Goal: Task Accomplishment & Management: Manage account settings

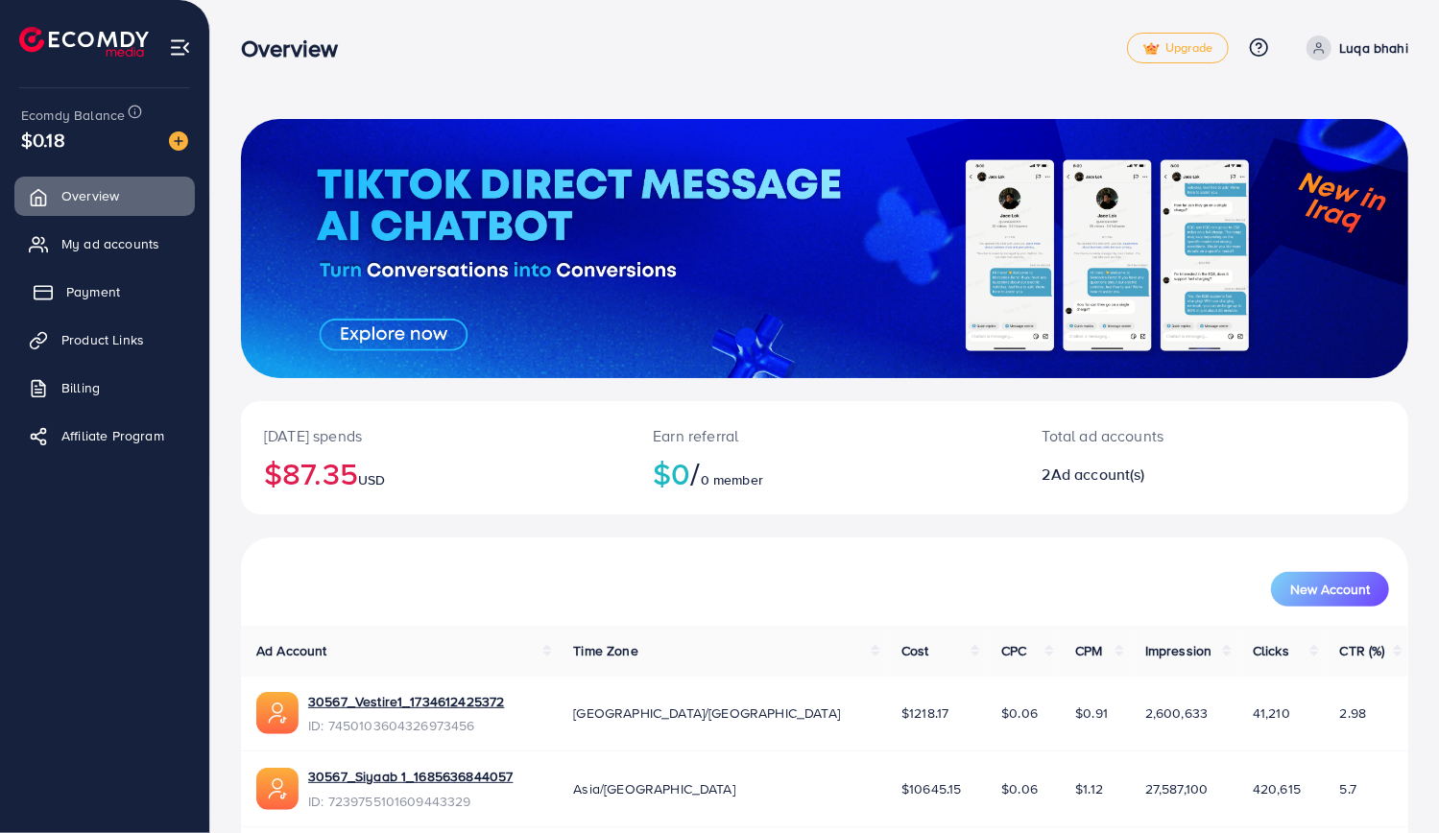
click at [96, 301] on span "Payment" at bounding box center [93, 291] width 54 height 19
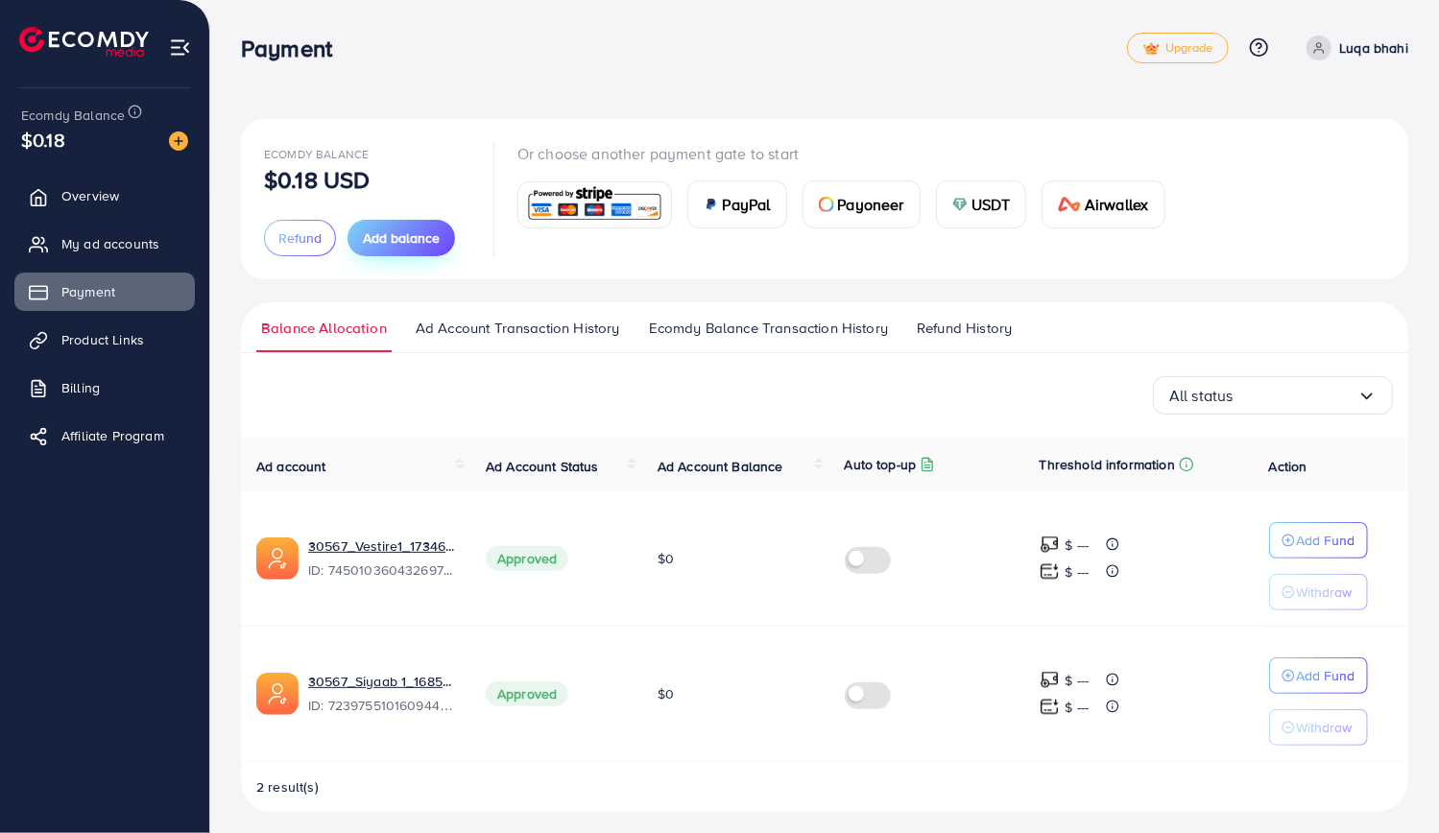
click at [409, 241] on span "Add balance" at bounding box center [401, 238] width 77 height 19
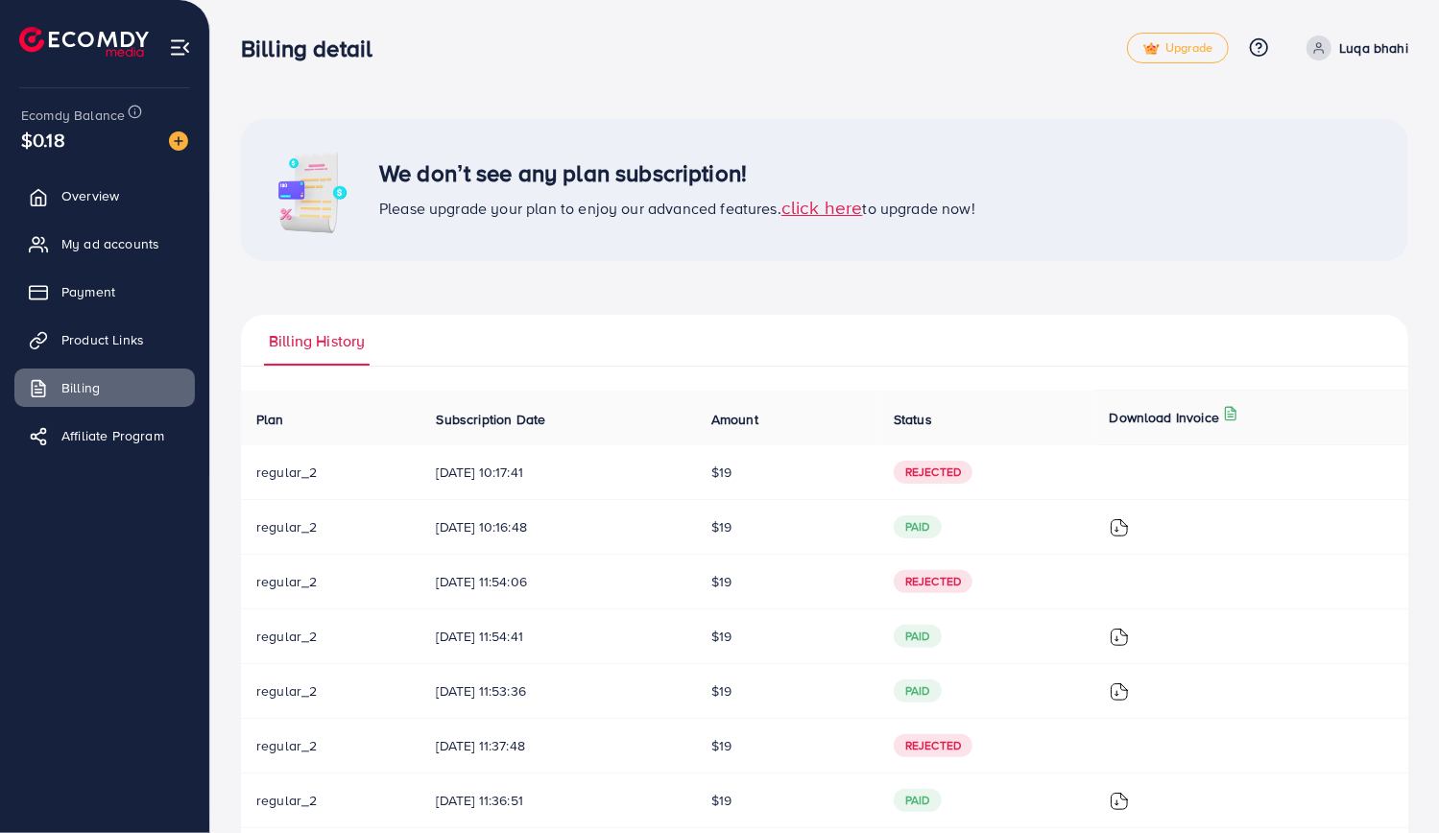
click at [829, 208] on span "click here" at bounding box center [823, 207] width 82 height 26
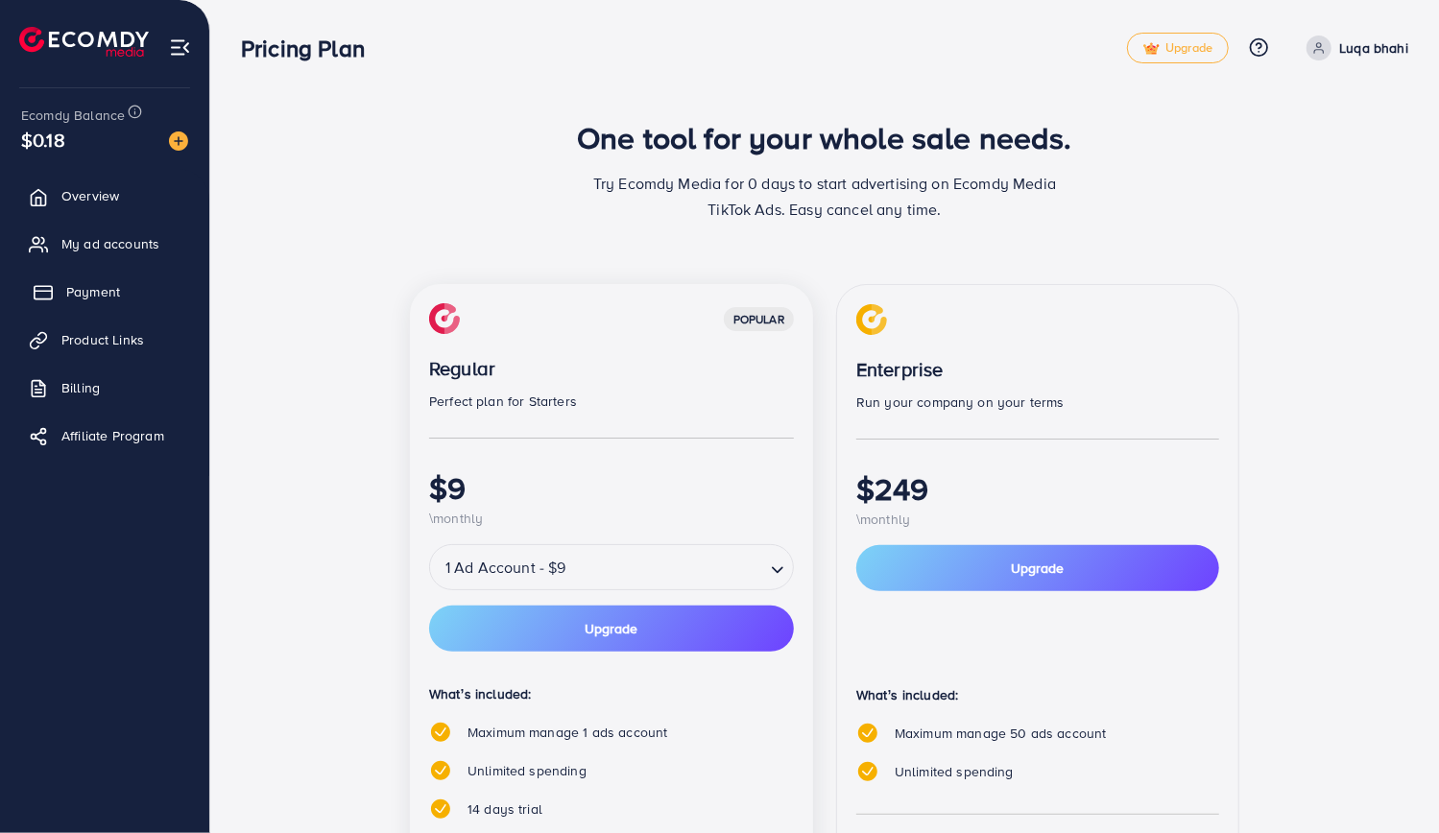
click at [103, 295] on span "Payment" at bounding box center [93, 291] width 54 height 19
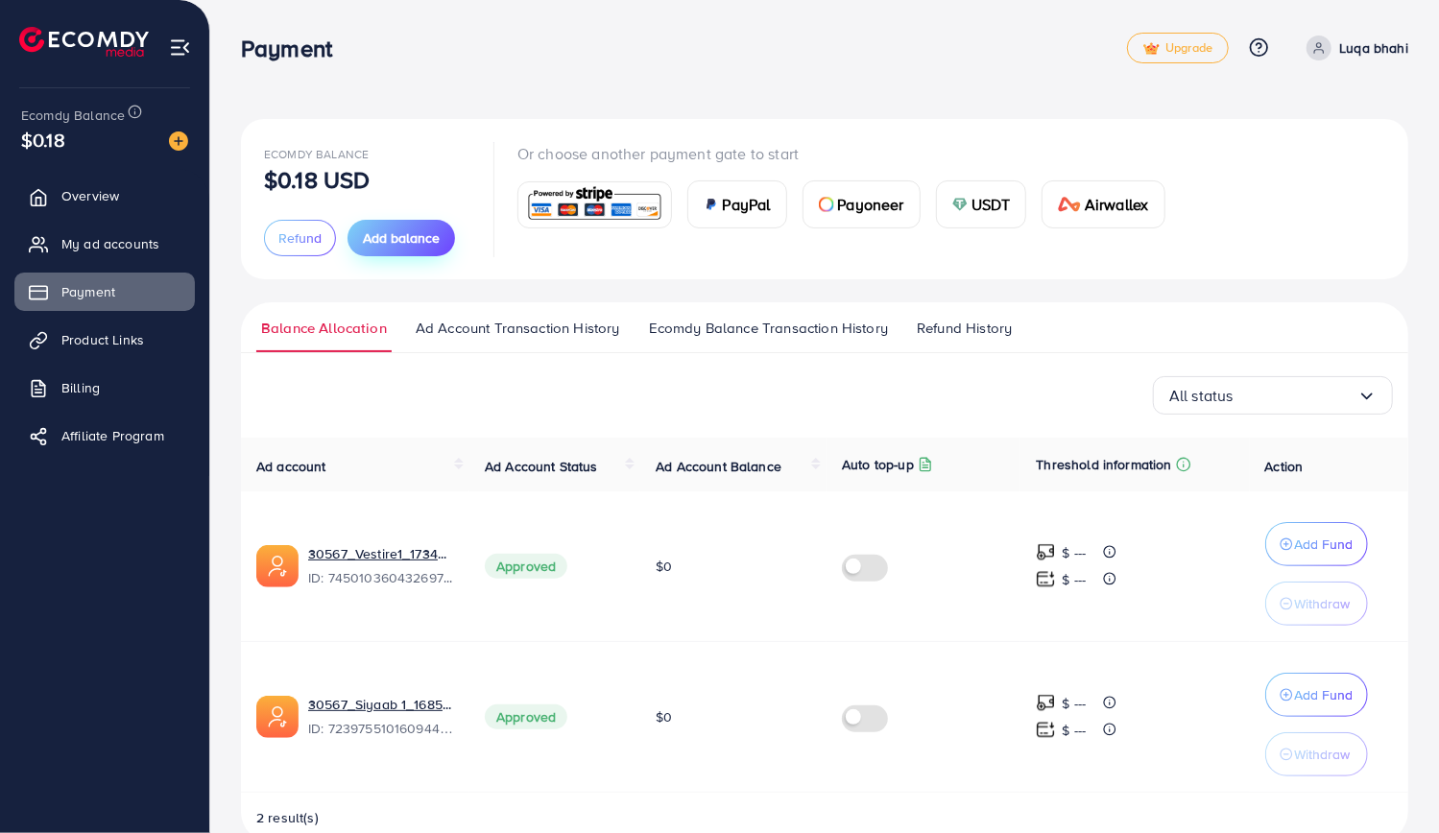
click at [389, 249] on button "Add balance" at bounding box center [402, 238] width 108 height 36
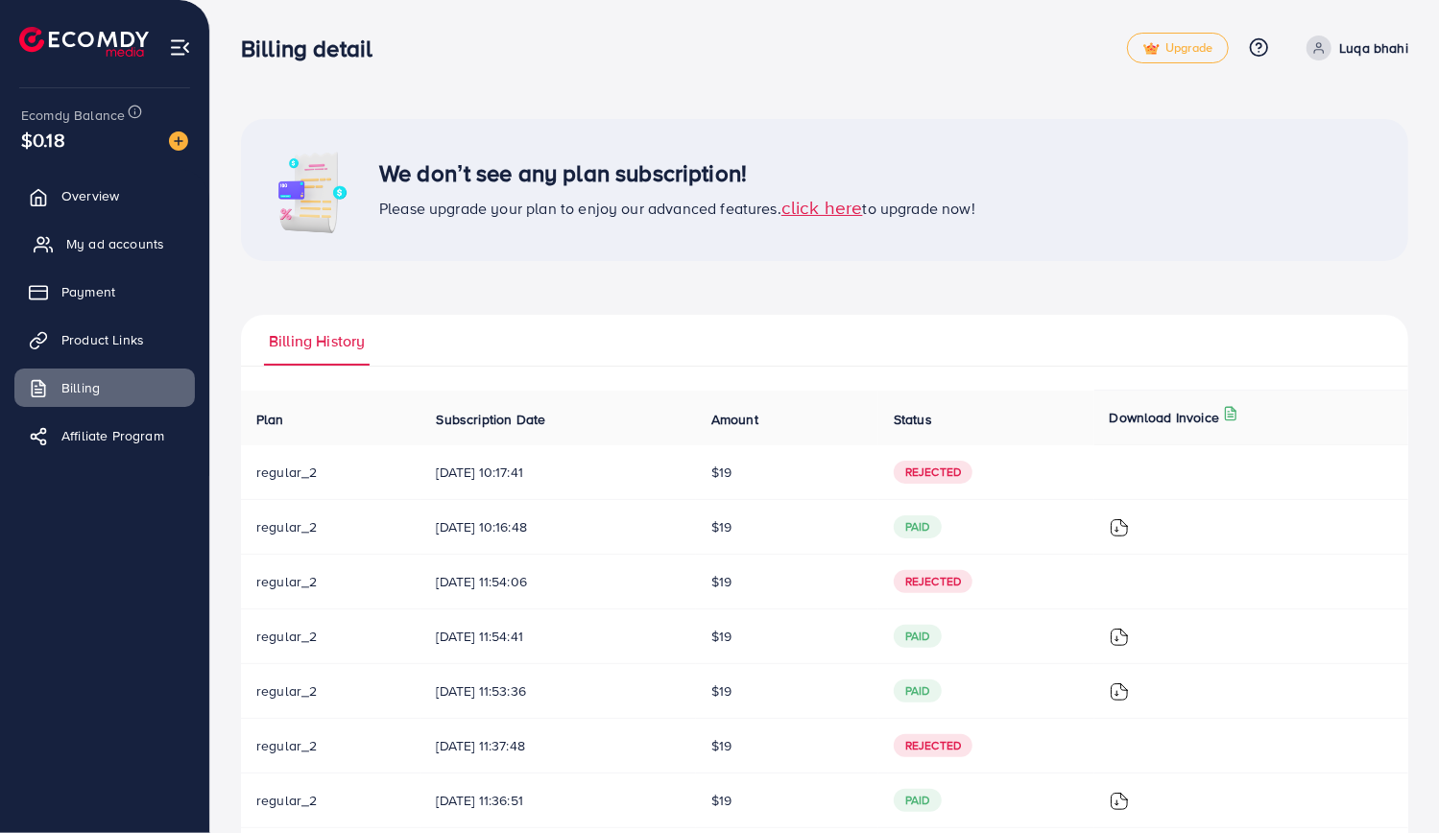
click at [92, 243] on span "My ad accounts" at bounding box center [115, 243] width 98 height 19
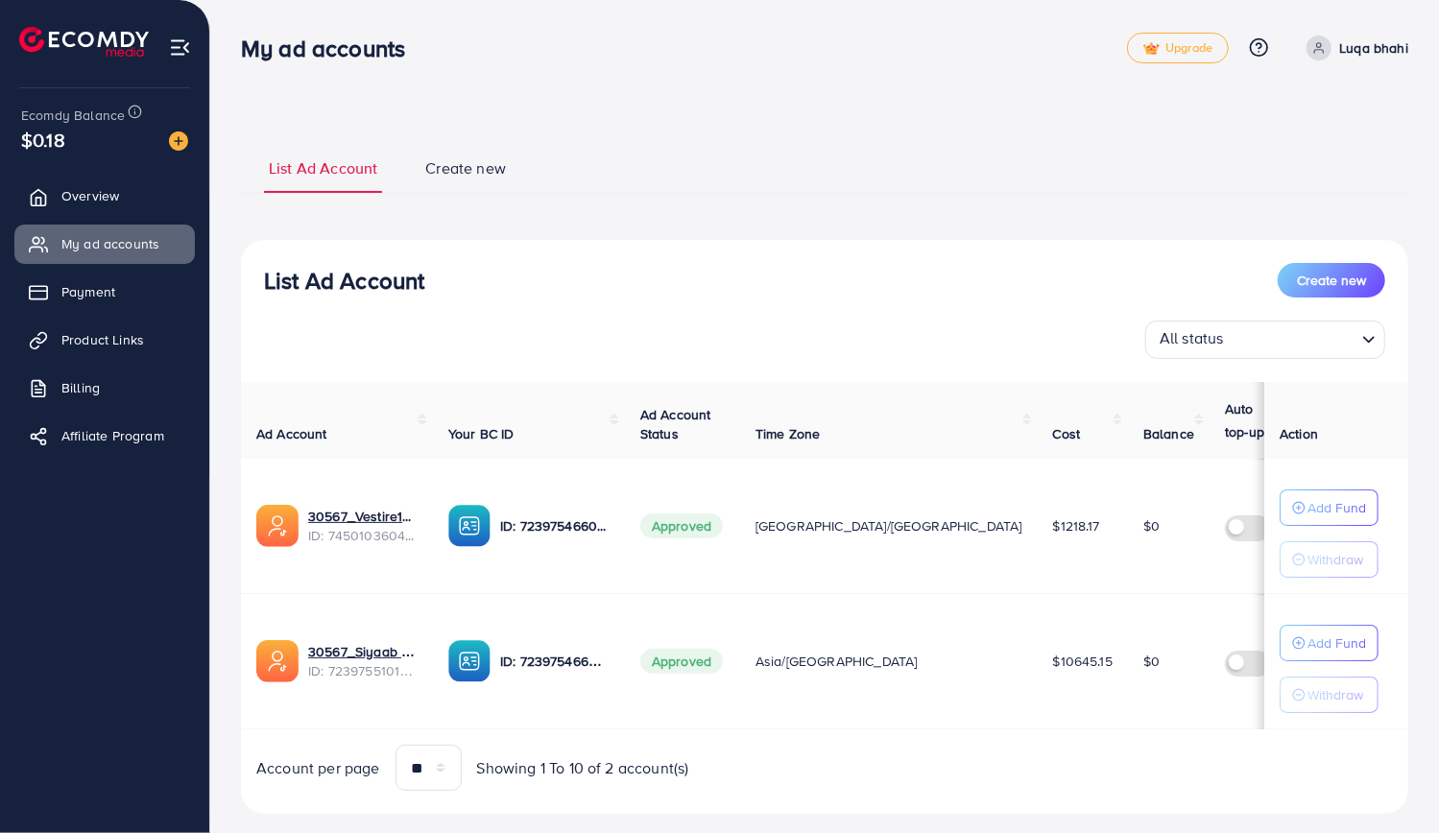
scroll to position [36, 0]
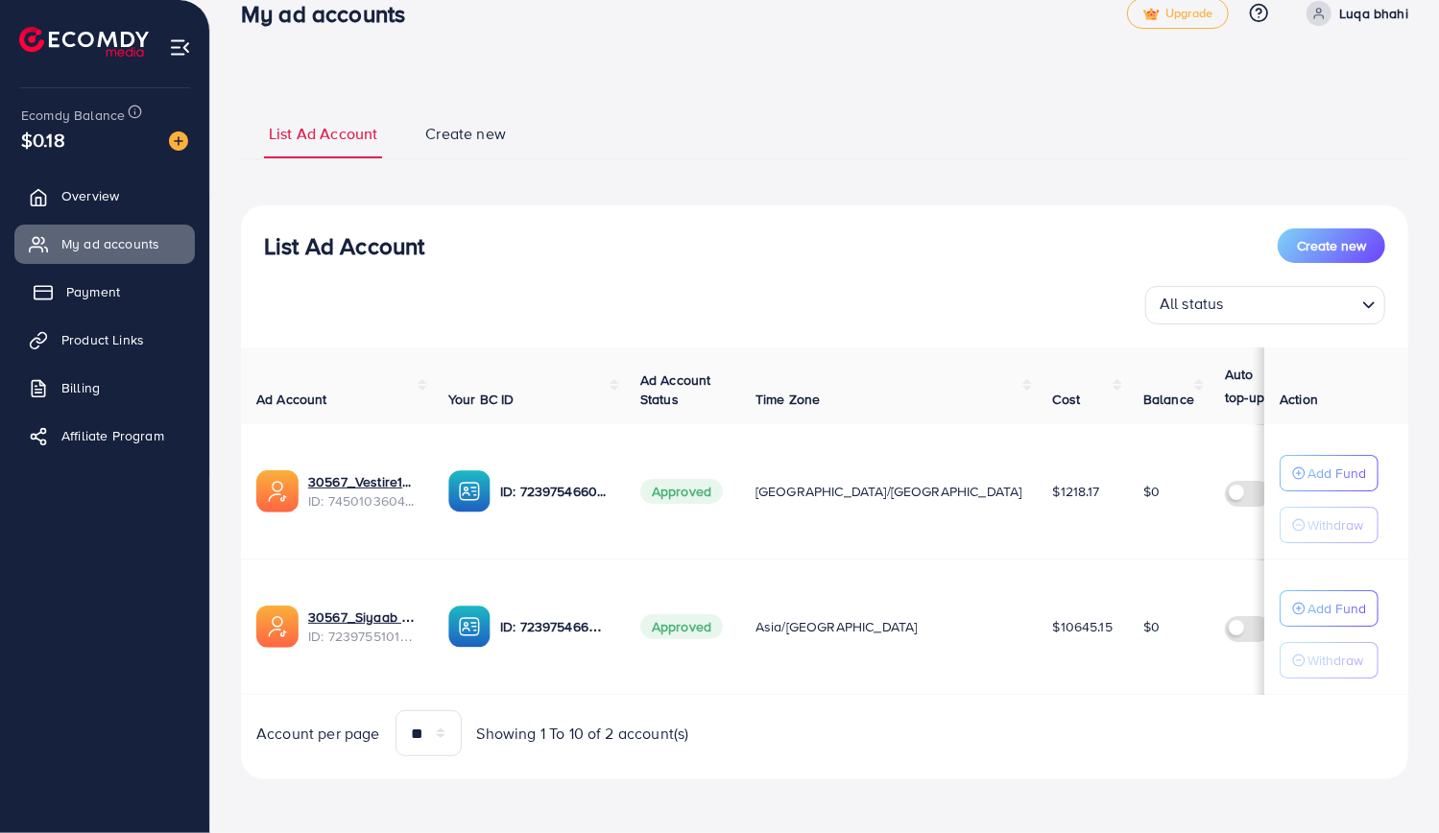
click at [133, 287] on link "Payment" at bounding box center [104, 292] width 181 height 38
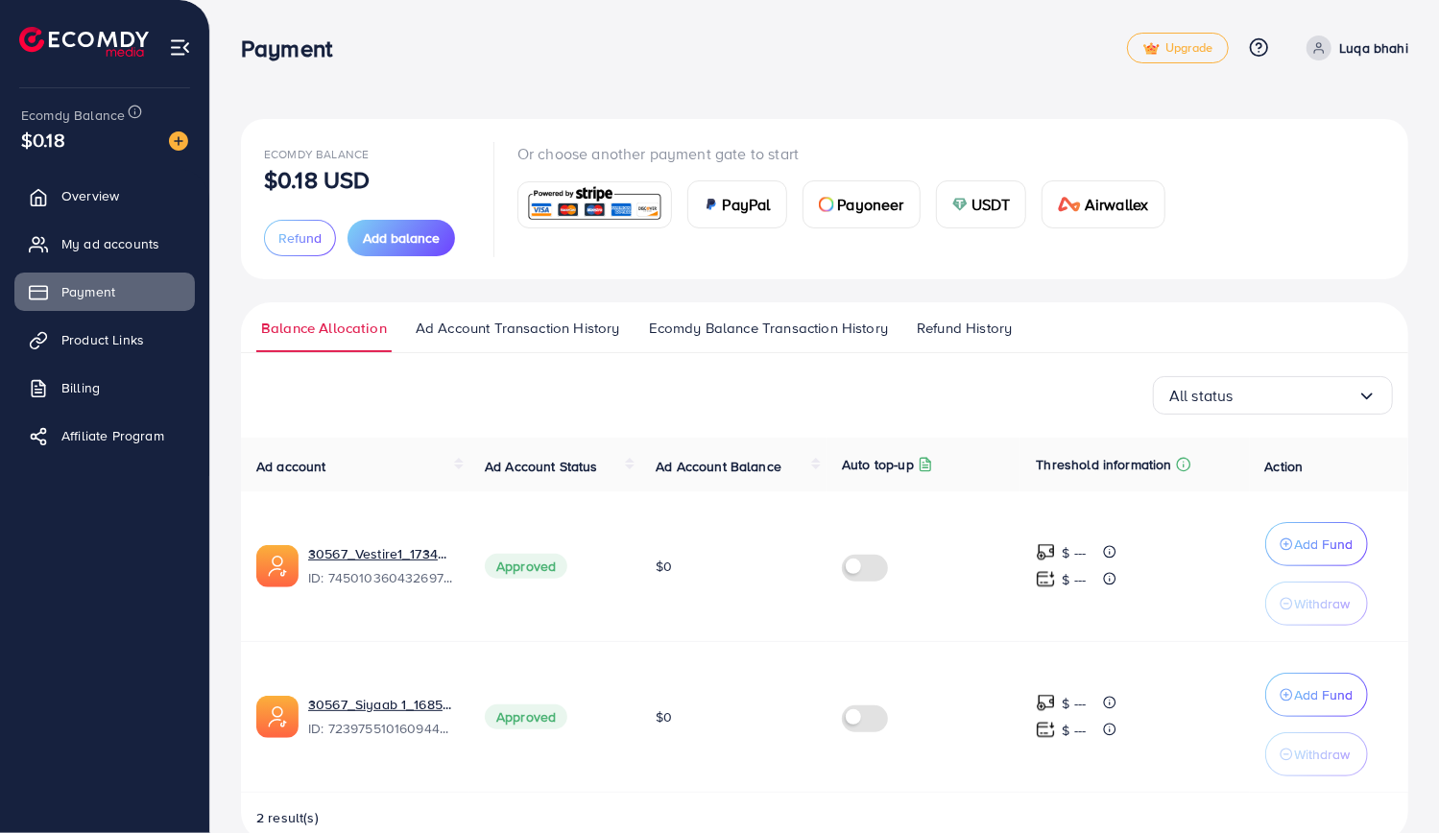
click at [947, 327] on span "Refund History" at bounding box center [964, 328] width 95 height 21
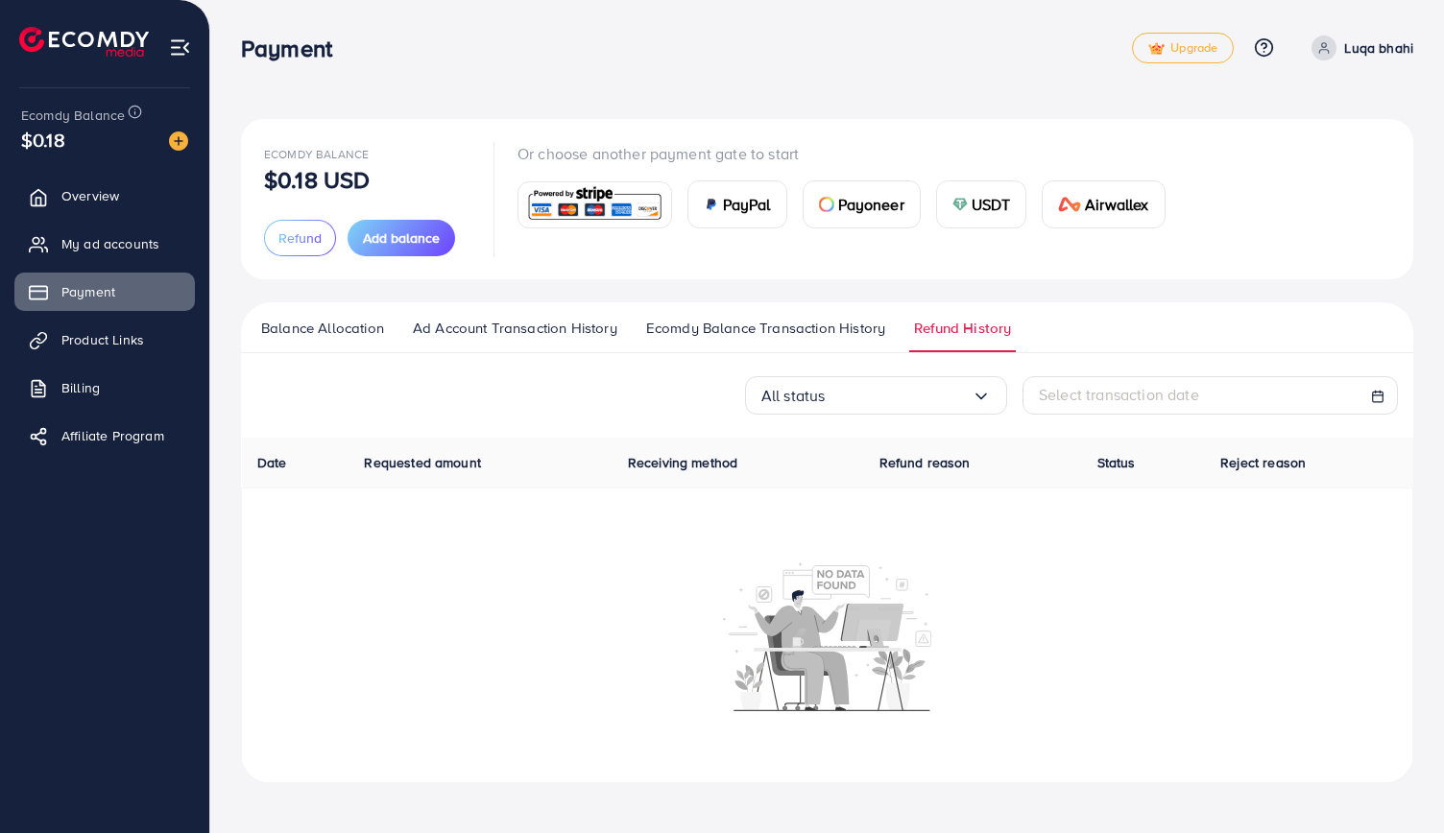
click at [715, 327] on span "Ecomdy Balance Transaction History" at bounding box center [765, 328] width 239 height 21
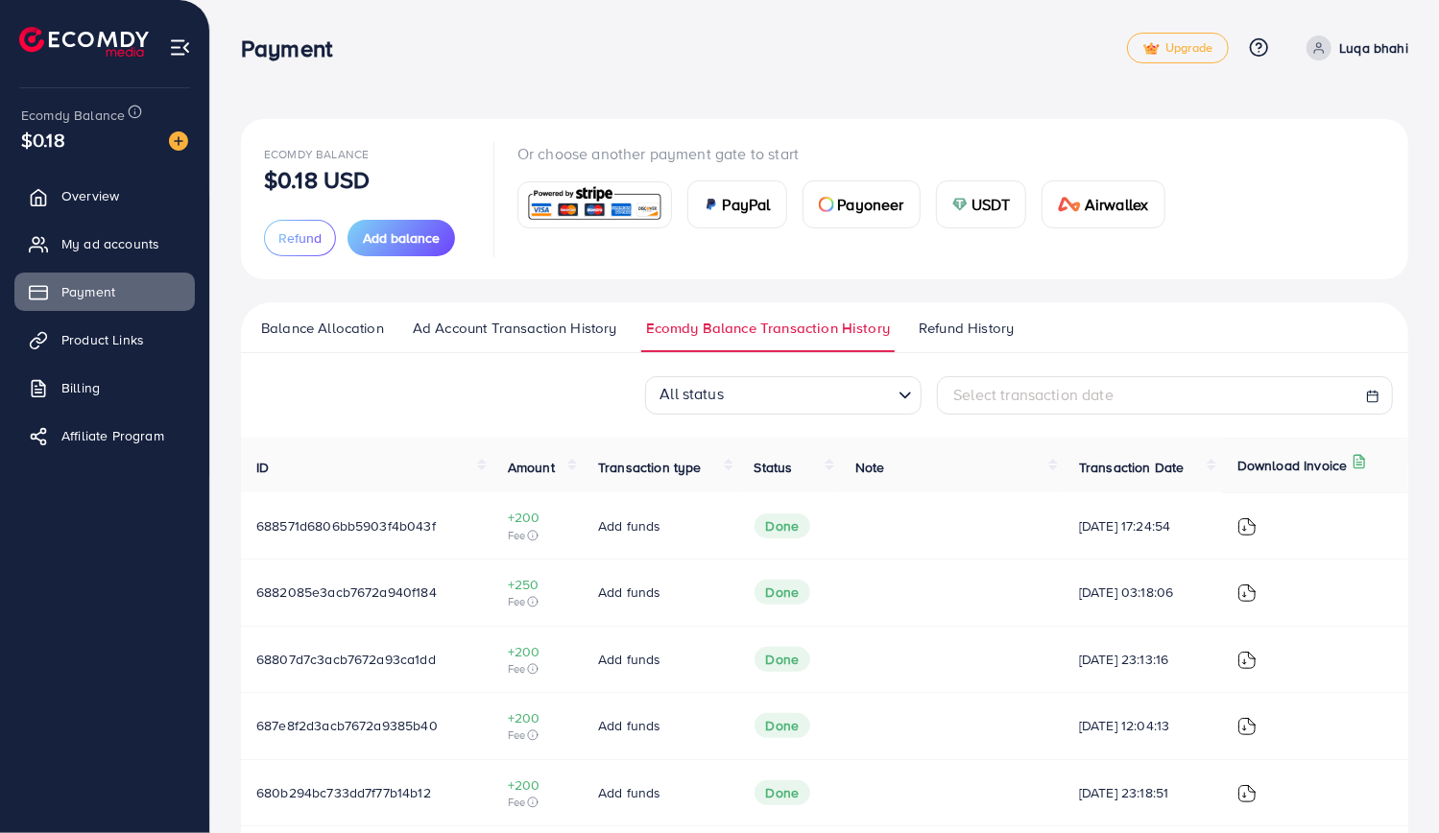
click at [588, 208] on img at bounding box center [594, 204] width 141 height 41
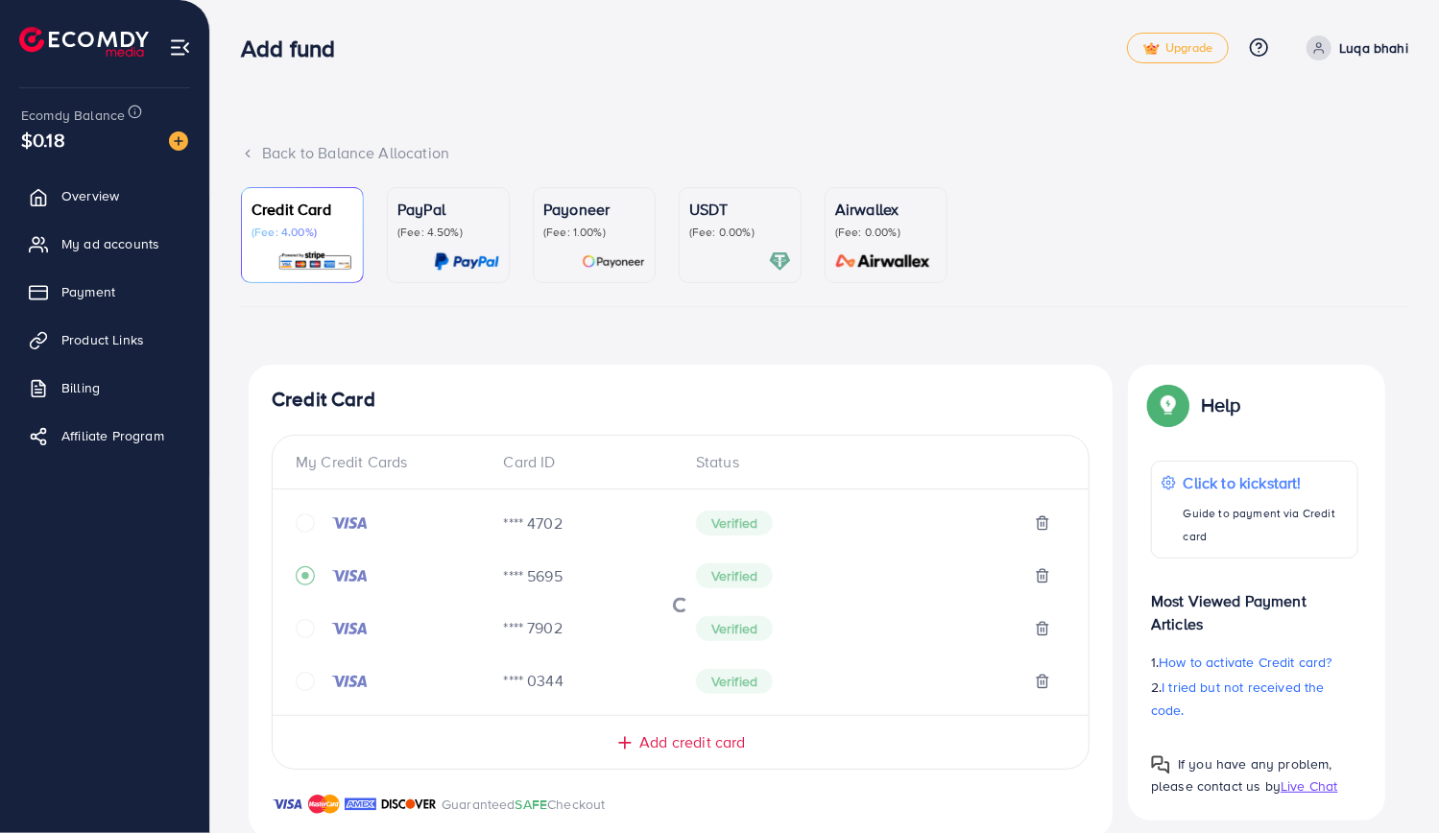
scroll to position [517, 0]
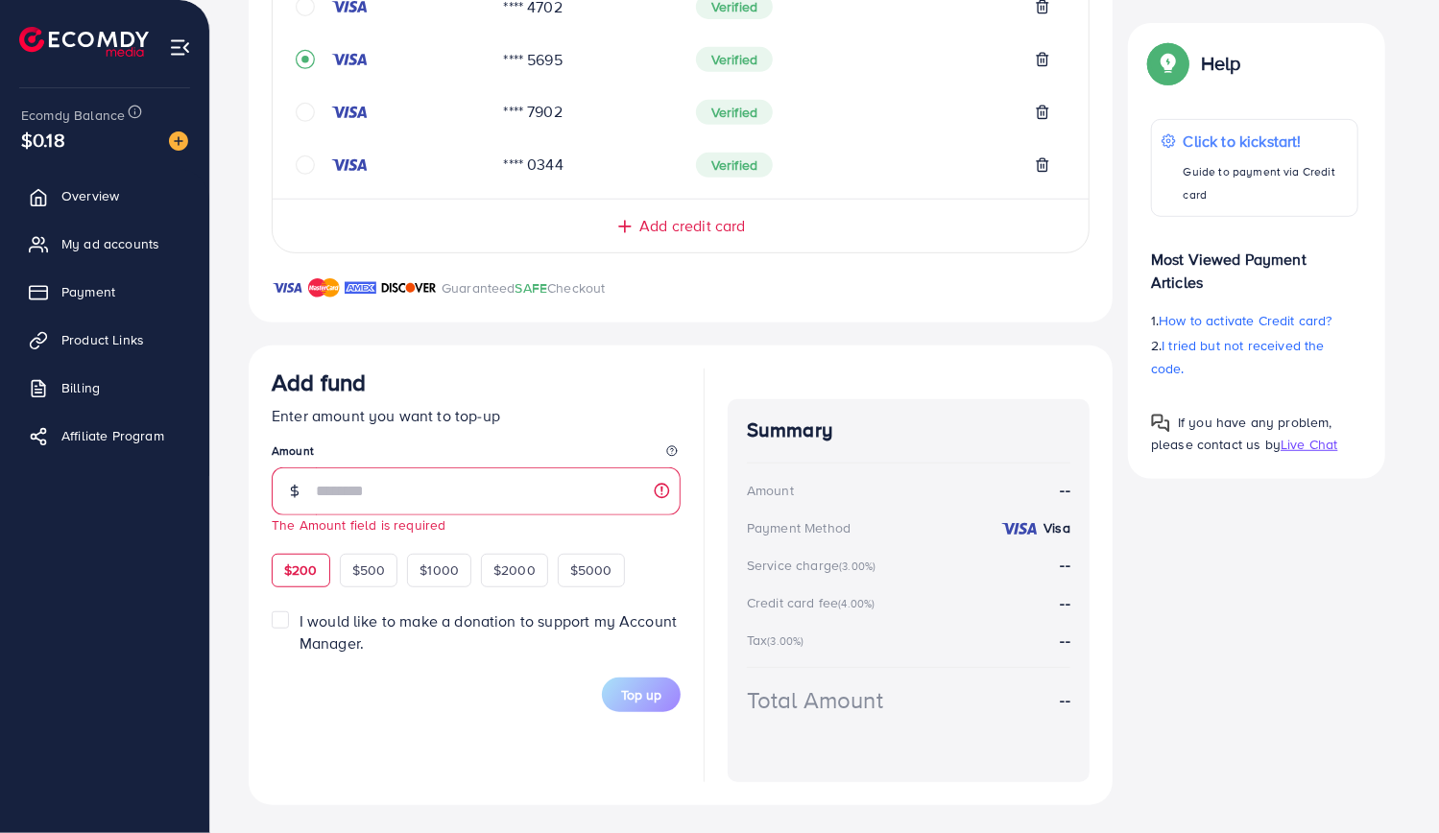
click at [293, 549] on div "$200 $500 $1000 $2000 $5000" at bounding box center [469, 567] width 394 height 37
click at [356, 489] on input "number" at bounding box center [498, 492] width 365 height 48
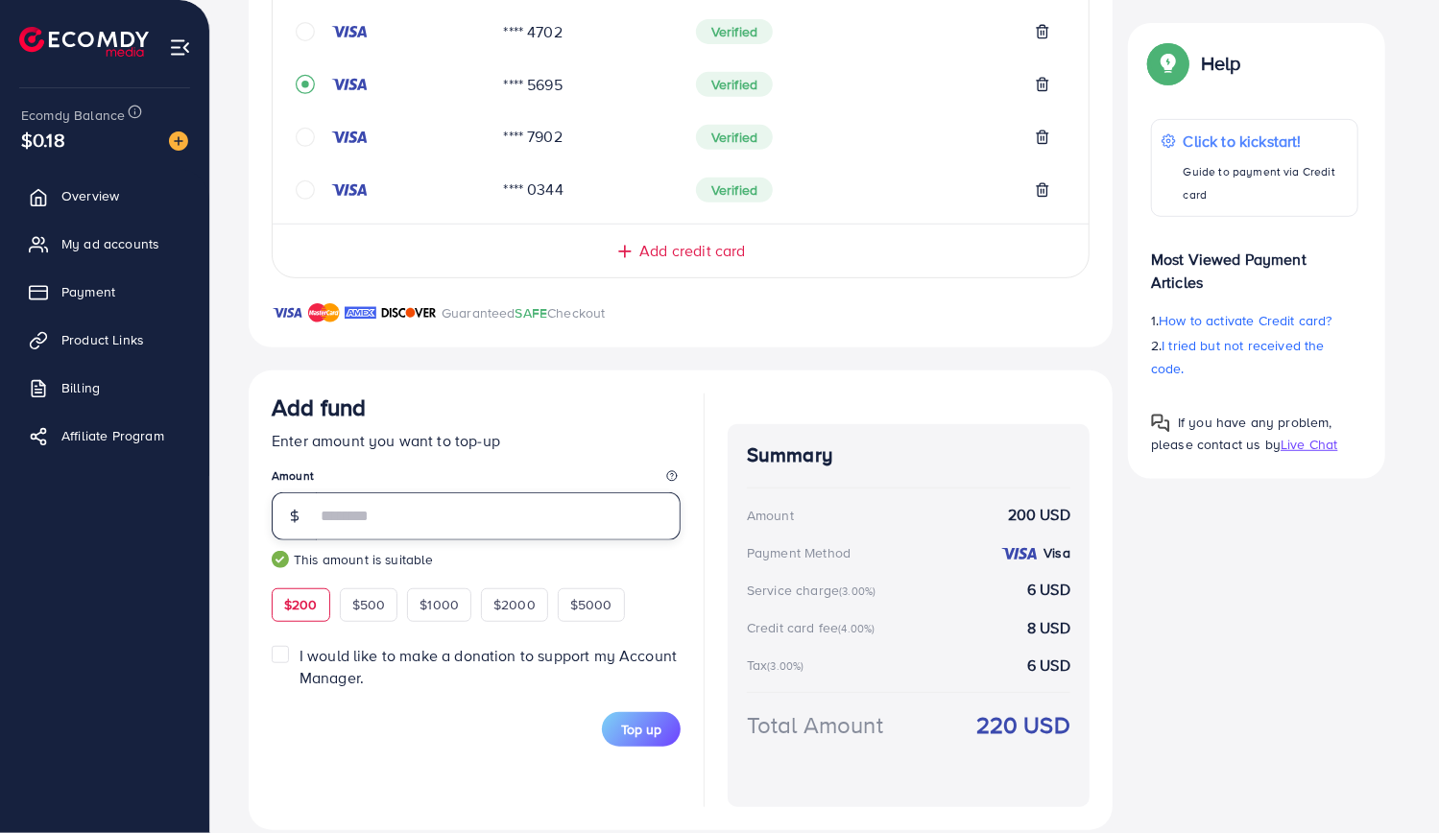
scroll to position [497, 0]
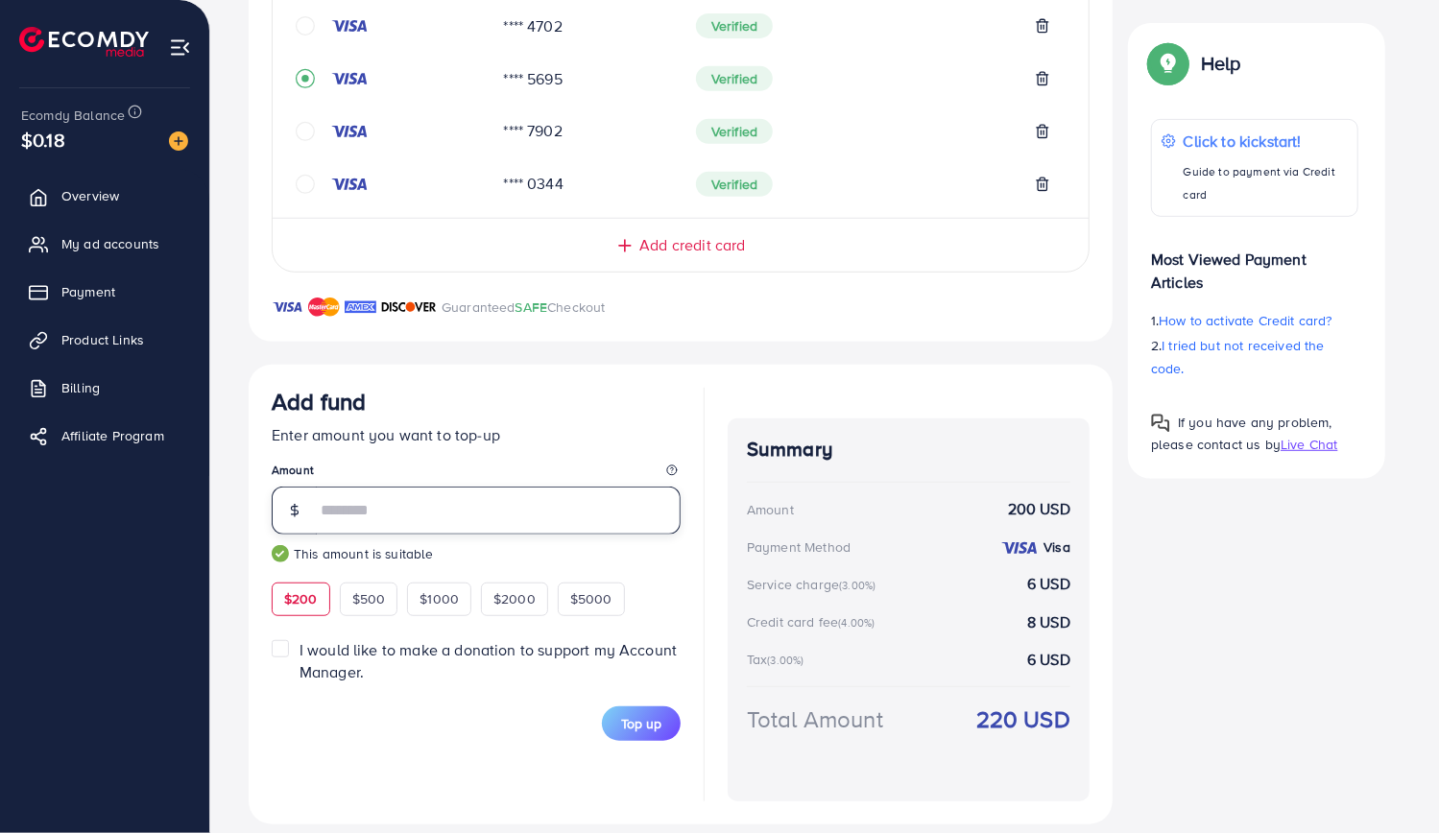
type input "***"
click at [686, 247] on span "Add credit card" at bounding box center [692, 245] width 106 height 22
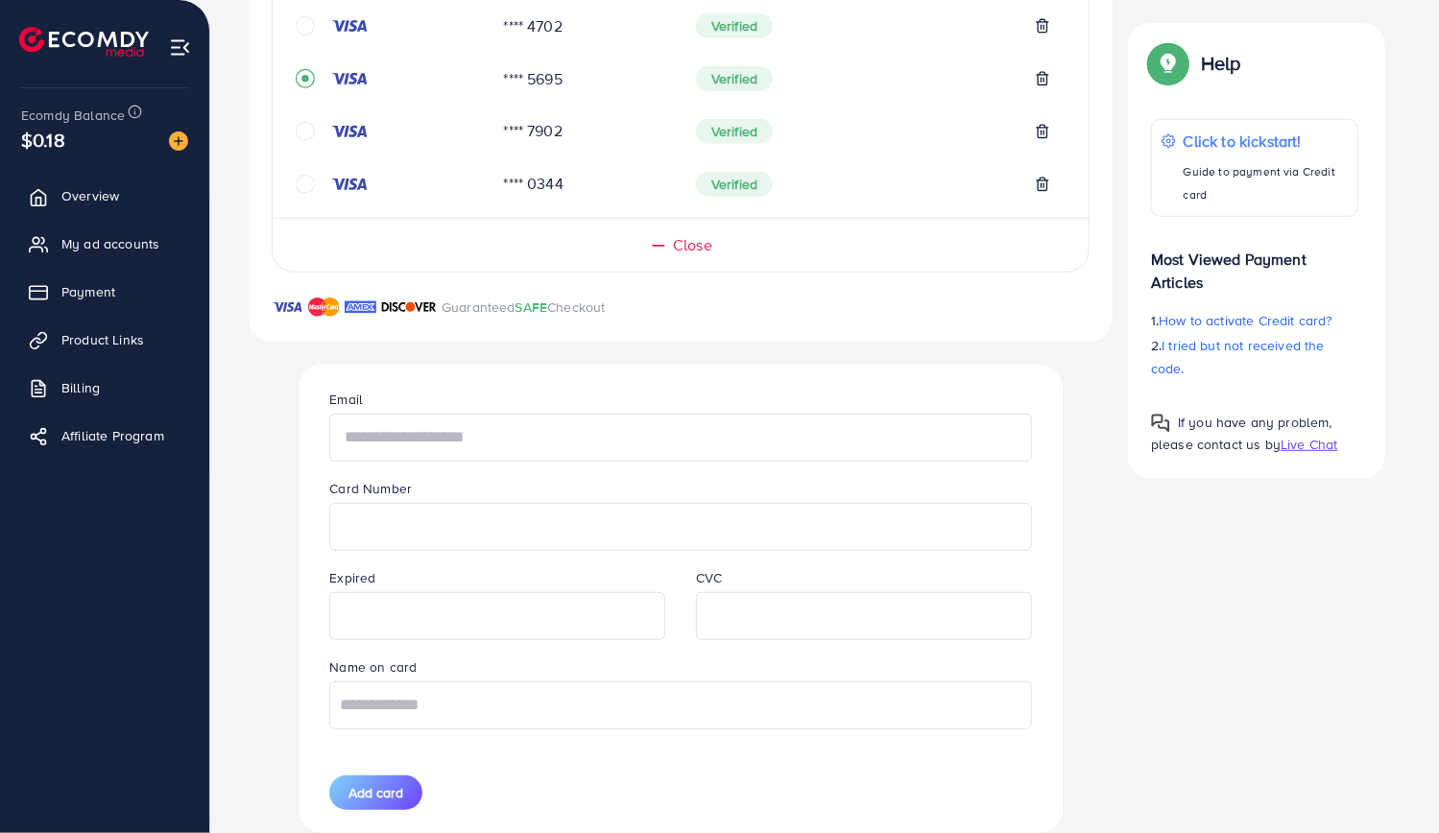
click at [434, 437] on input "text" at bounding box center [680, 438] width 702 height 48
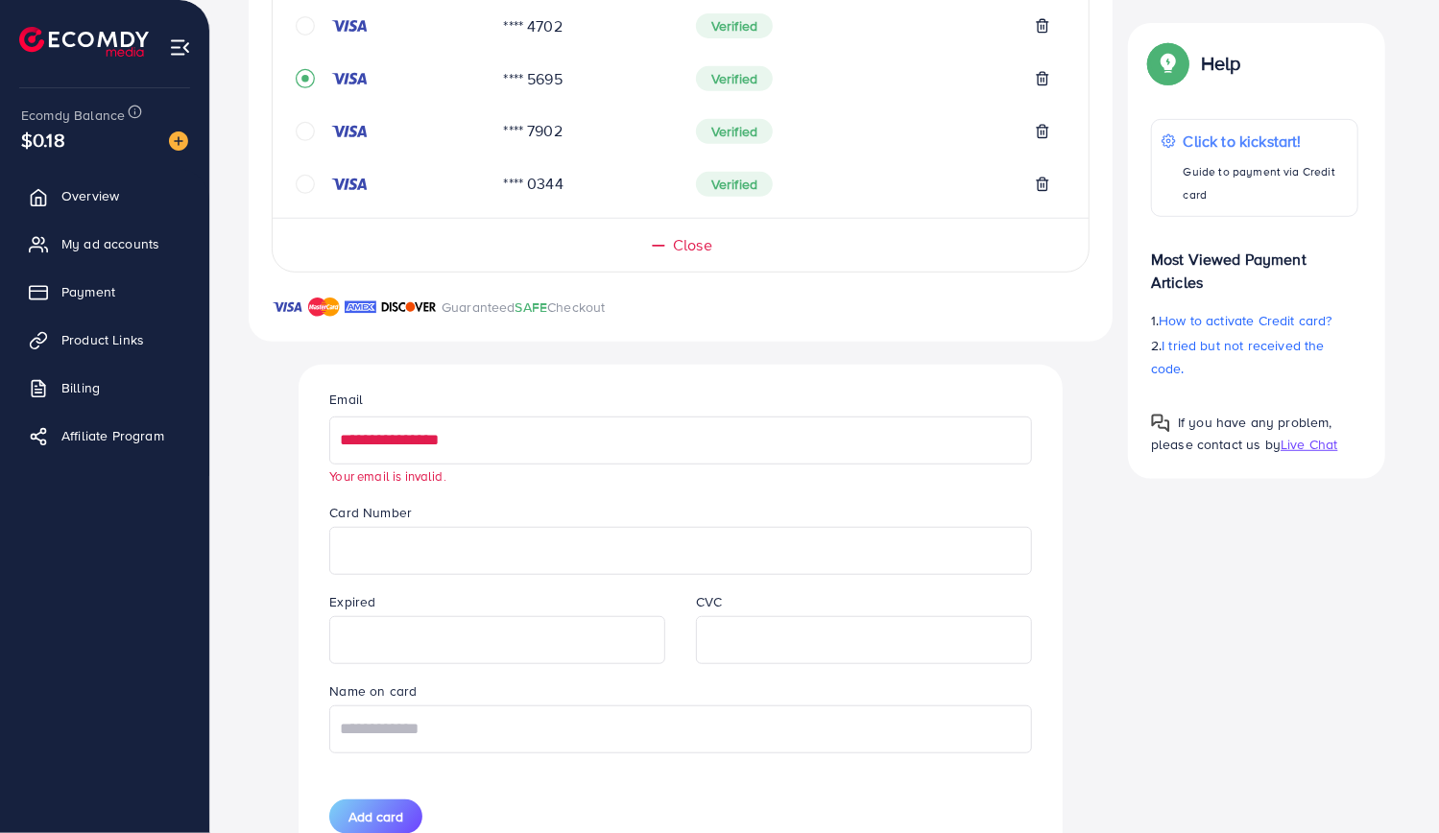
click at [515, 437] on input "**********" at bounding box center [680, 441] width 702 height 48
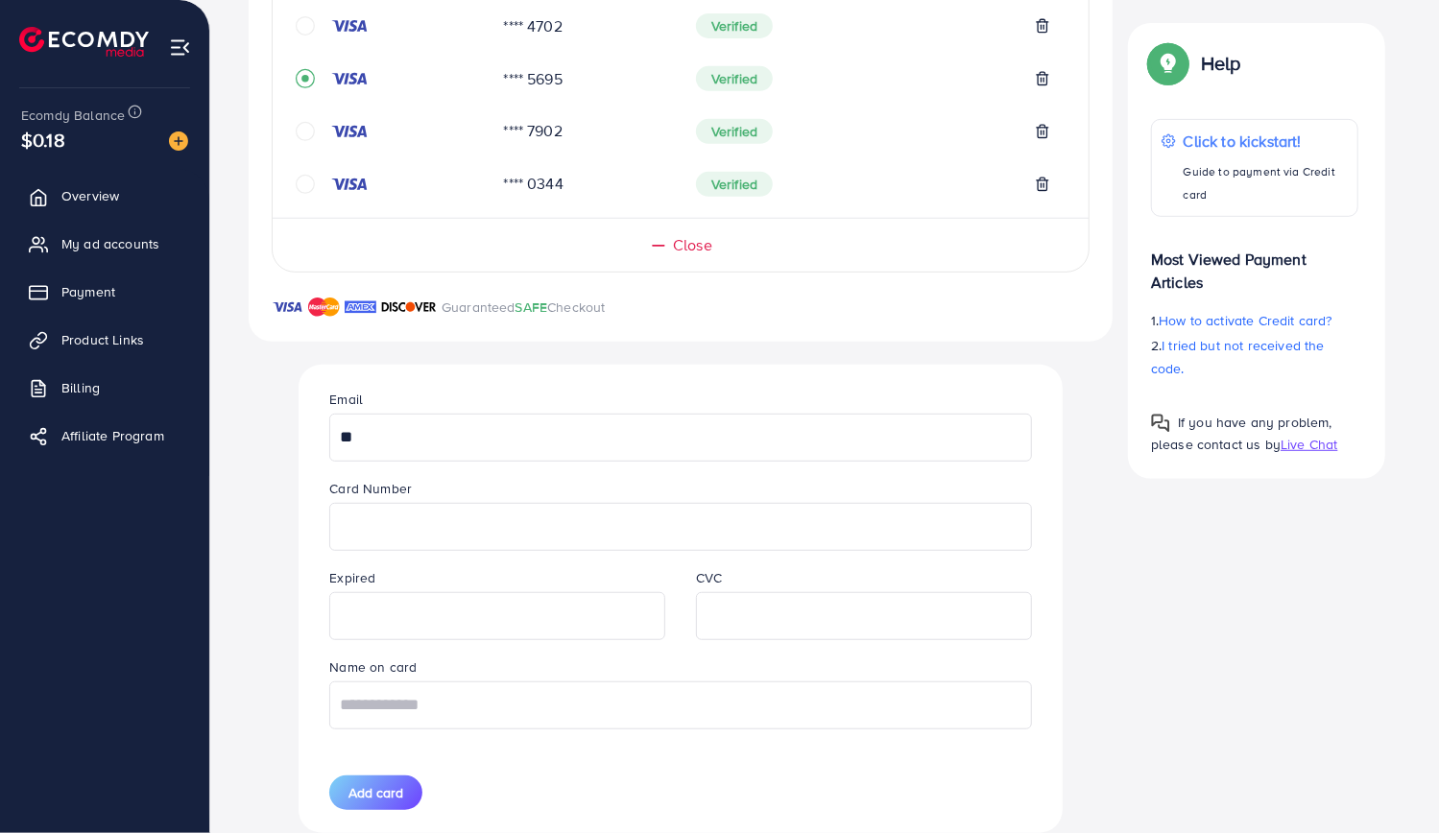
type input "*"
type input "**********"
click at [494, 712] on input "text" at bounding box center [680, 706] width 702 height 48
type input "**********"
click at [396, 796] on span "Add card" at bounding box center [376, 793] width 55 height 19
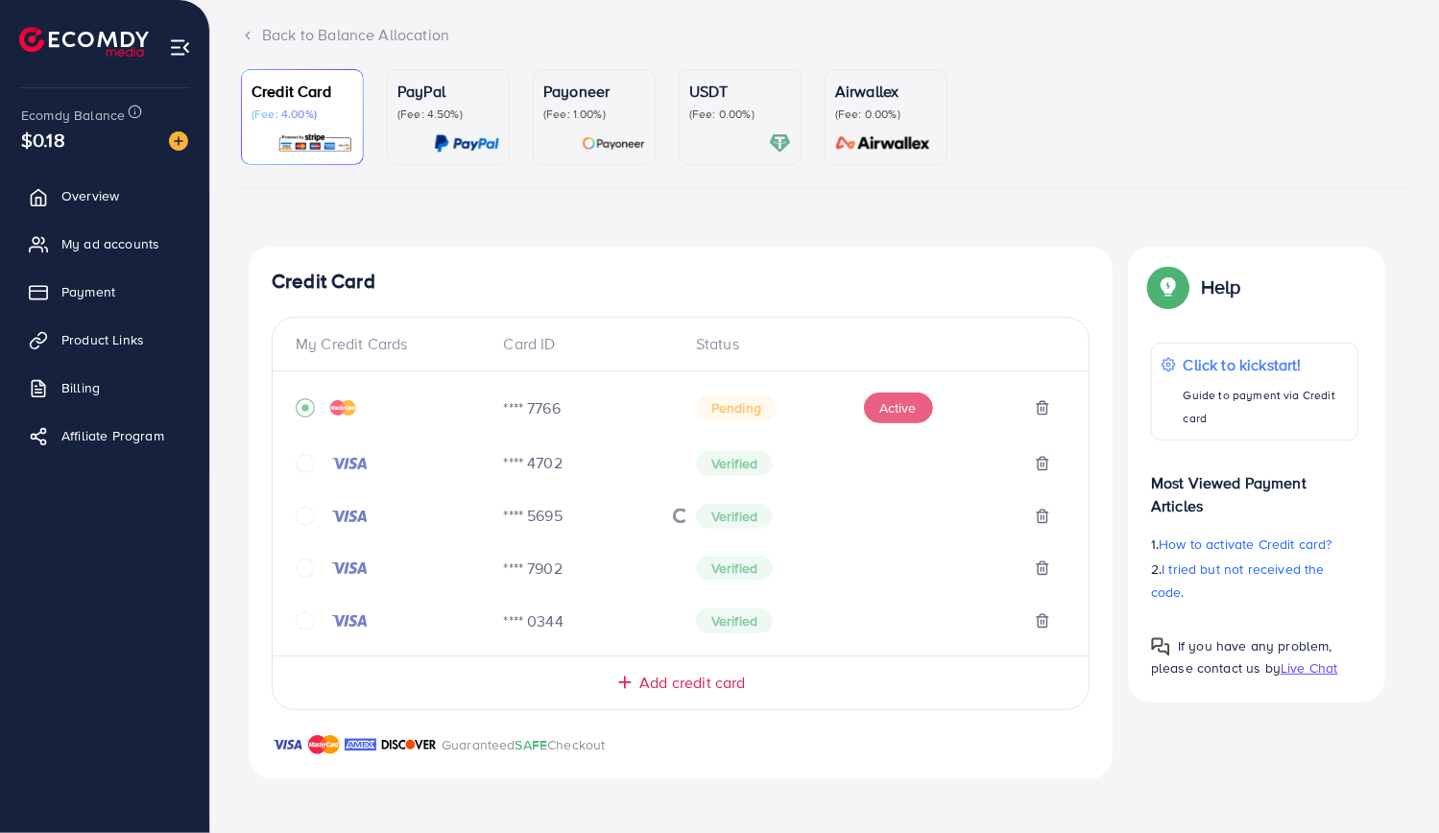
scroll to position [115, 0]
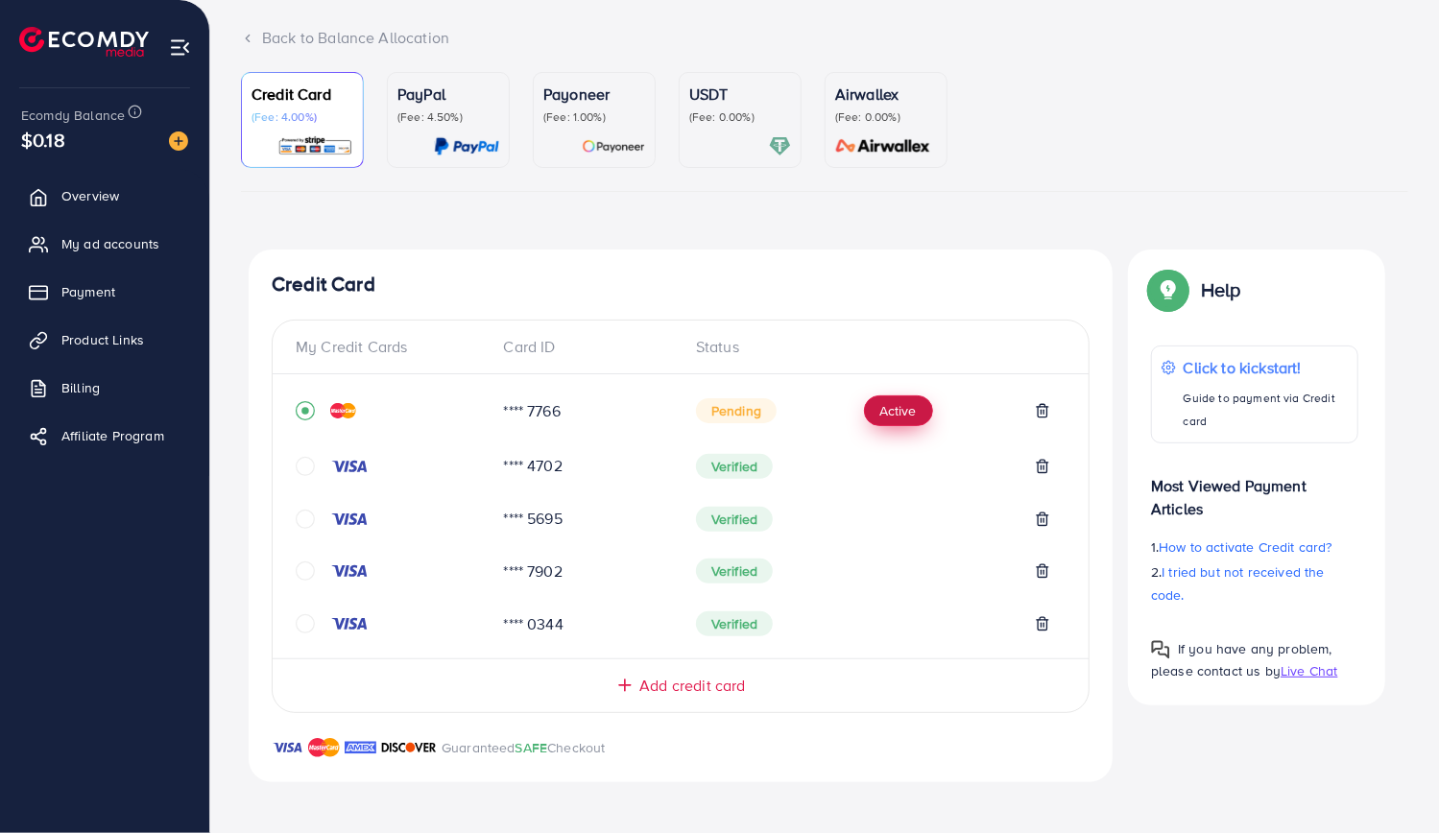
click at [897, 410] on button "Active" at bounding box center [898, 411] width 69 height 31
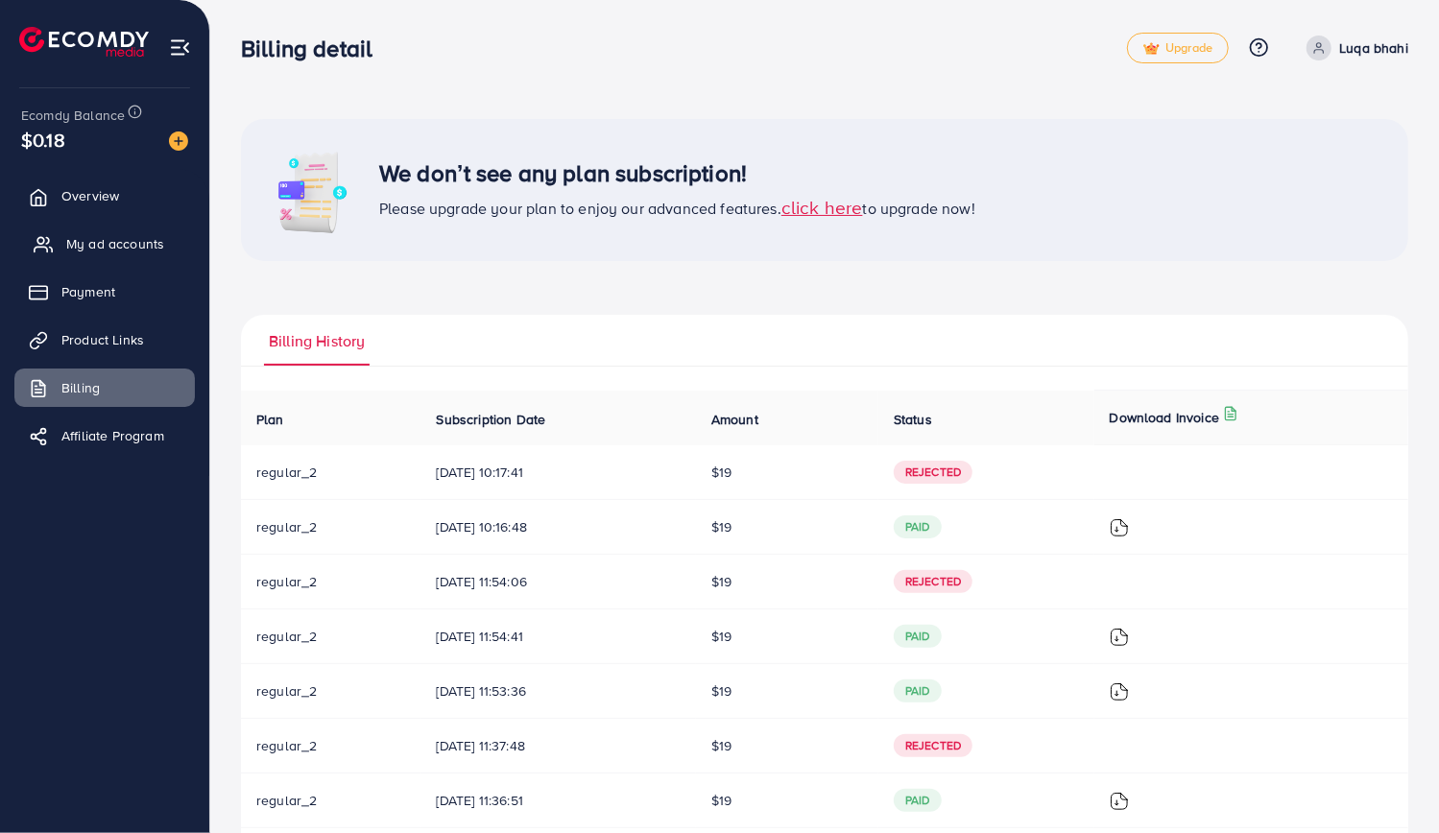
click at [113, 243] on span "My ad accounts" at bounding box center [115, 243] width 98 height 19
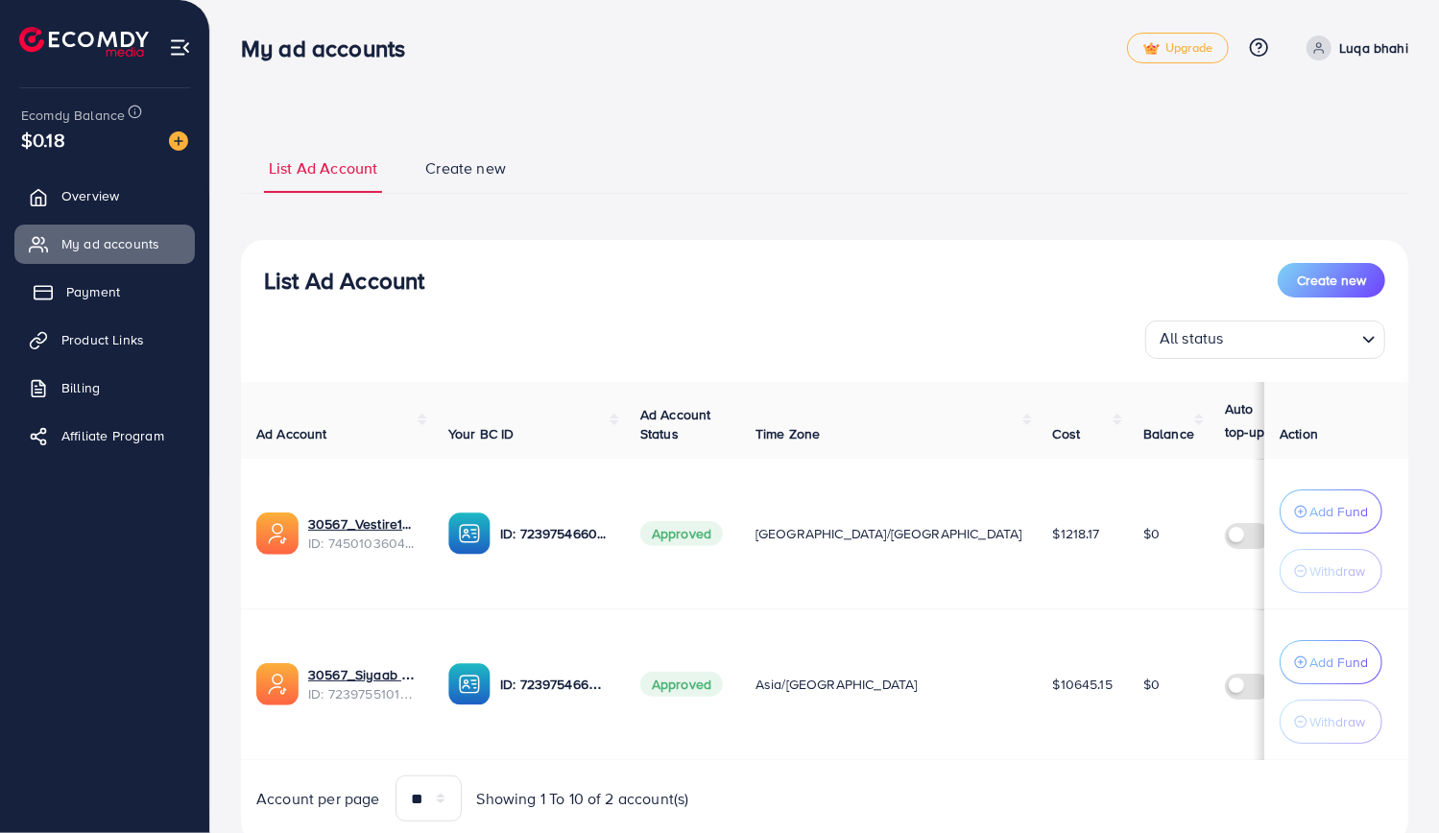
click at [121, 283] on link "Payment" at bounding box center [104, 292] width 181 height 38
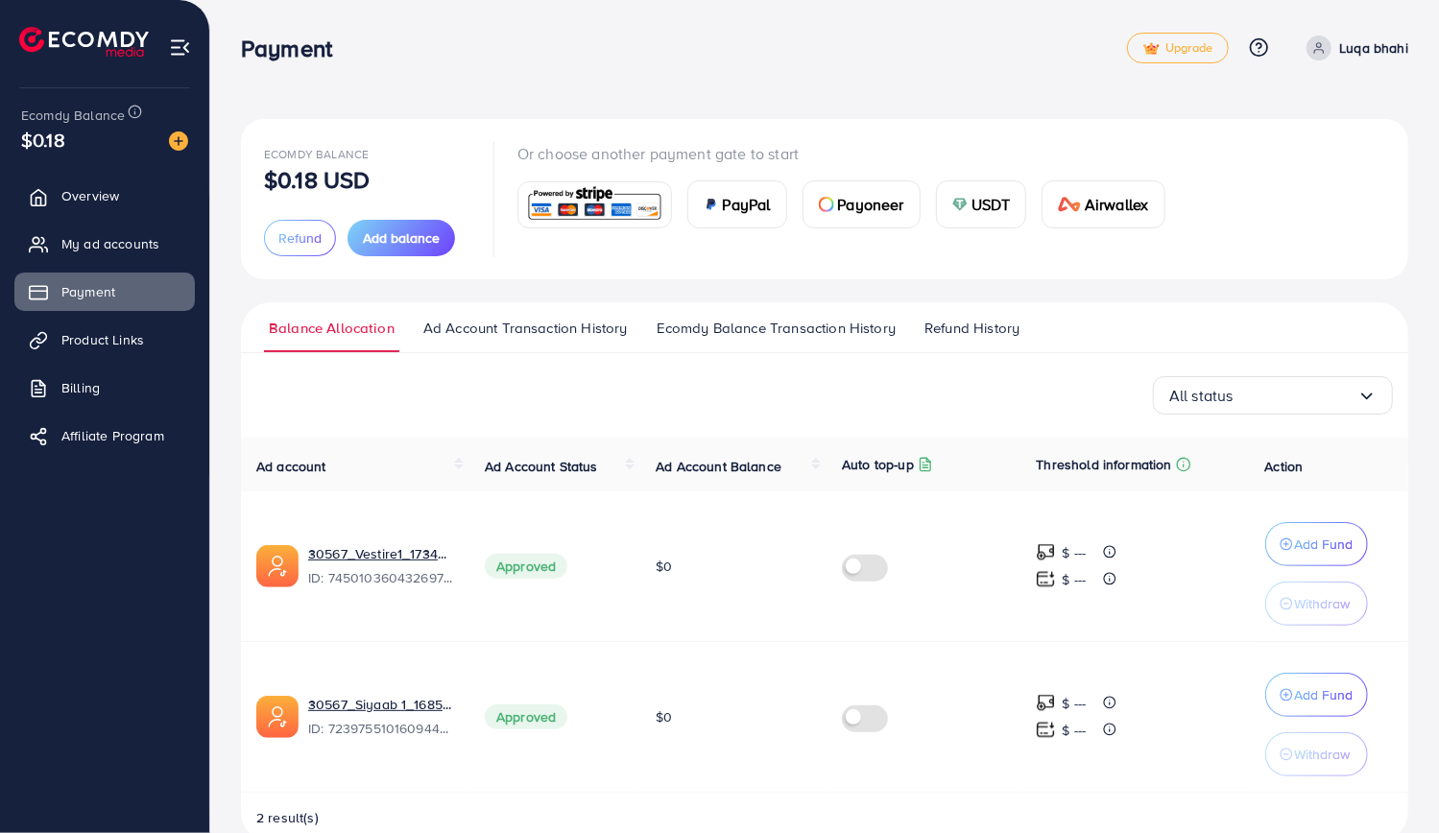
click at [609, 205] on img at bounding box center [594, 204] width 141 height 41
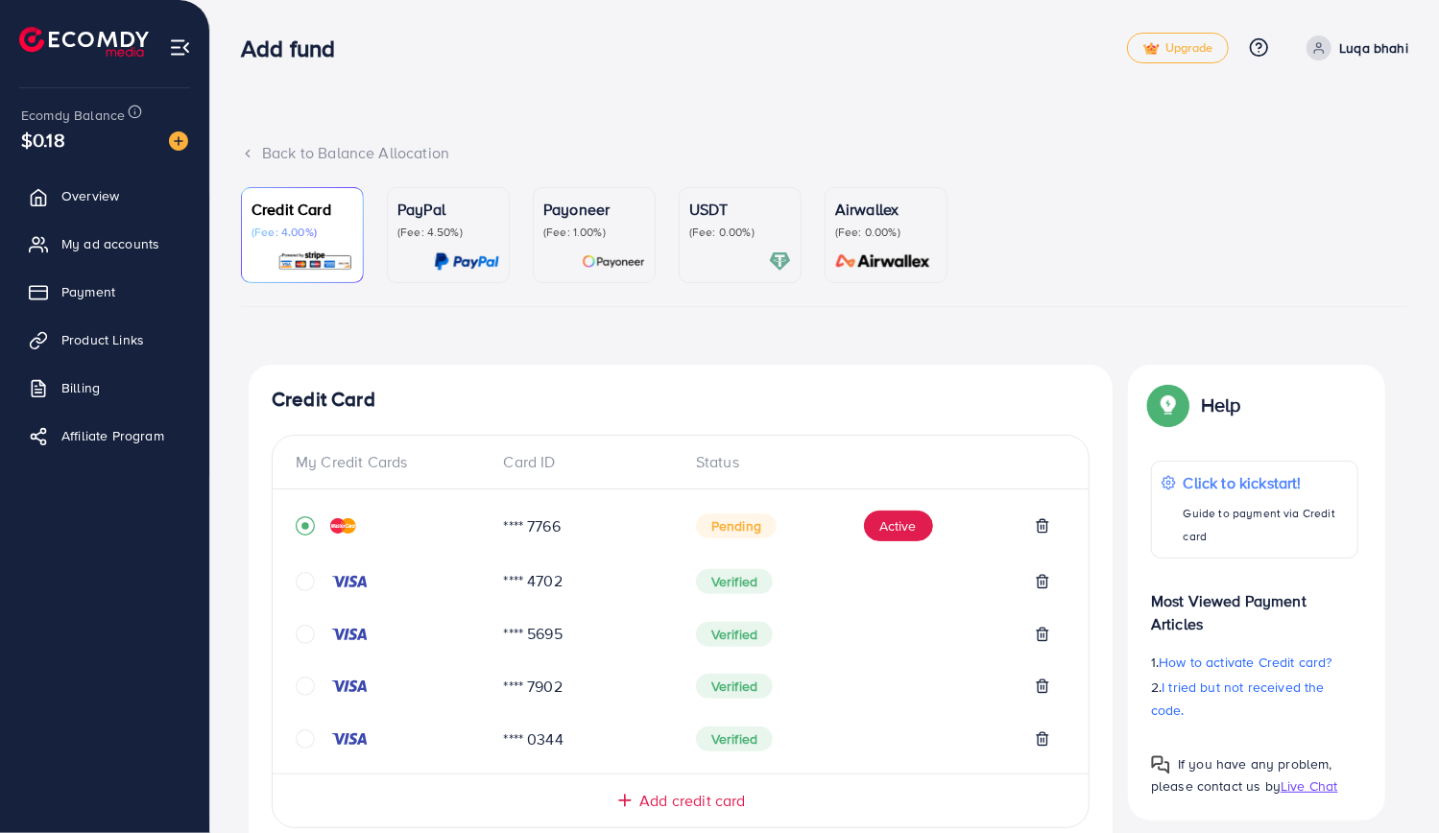
scroll to position [115, 0]
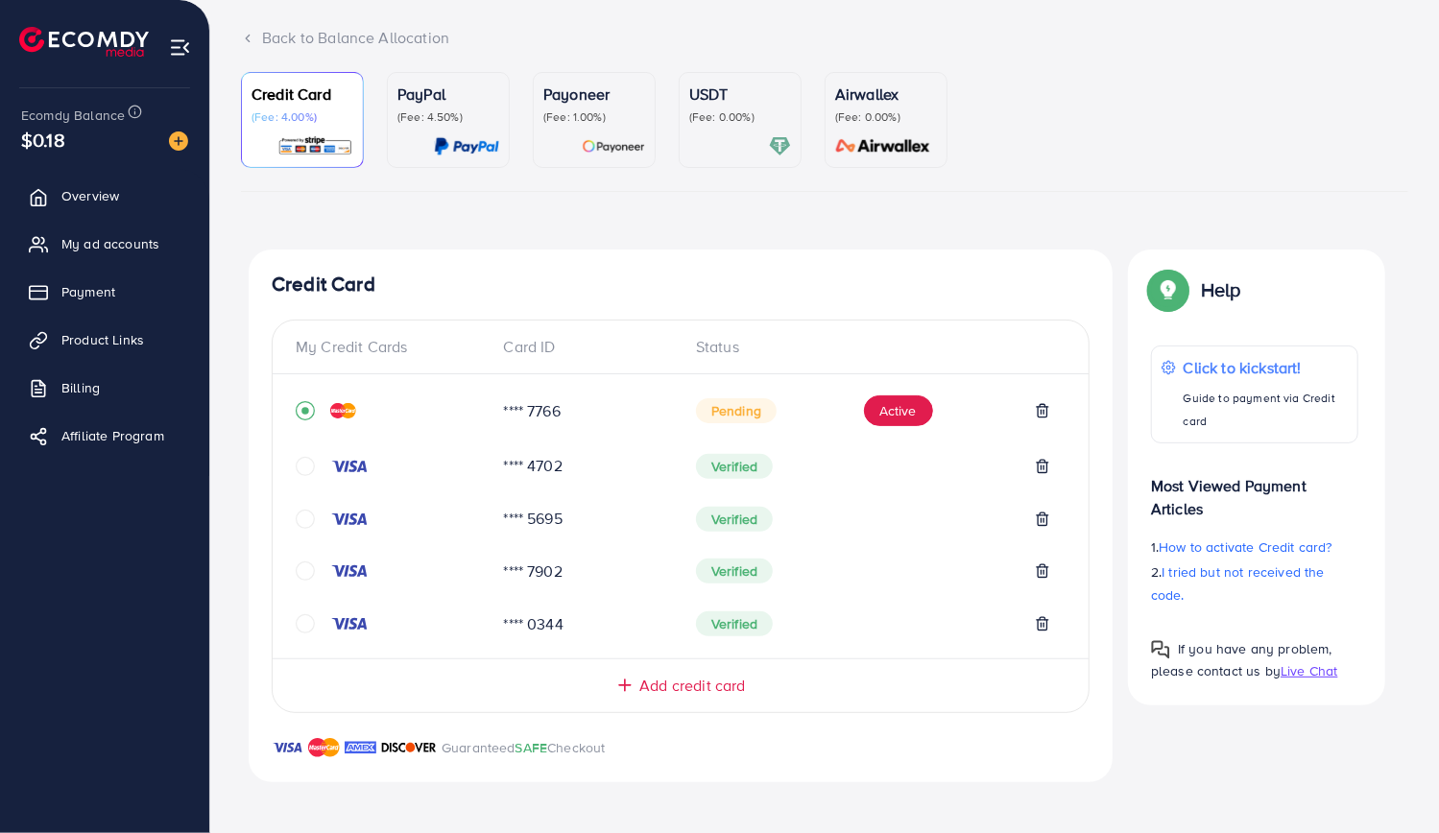
click at [302, 466] on icon "circle" at bounding box center [305, 466] width 19 height 19
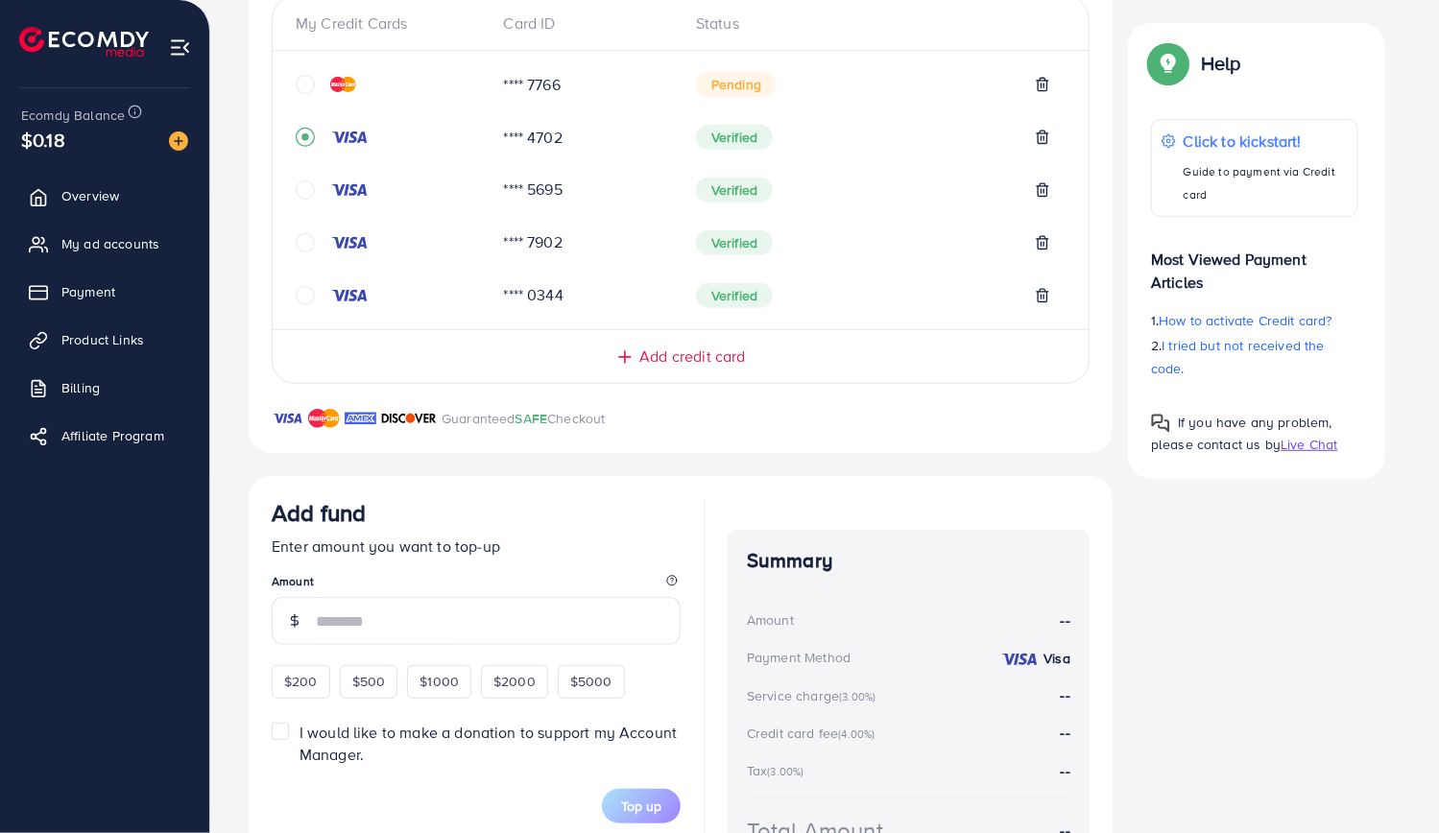
scroll to position [436, 0]
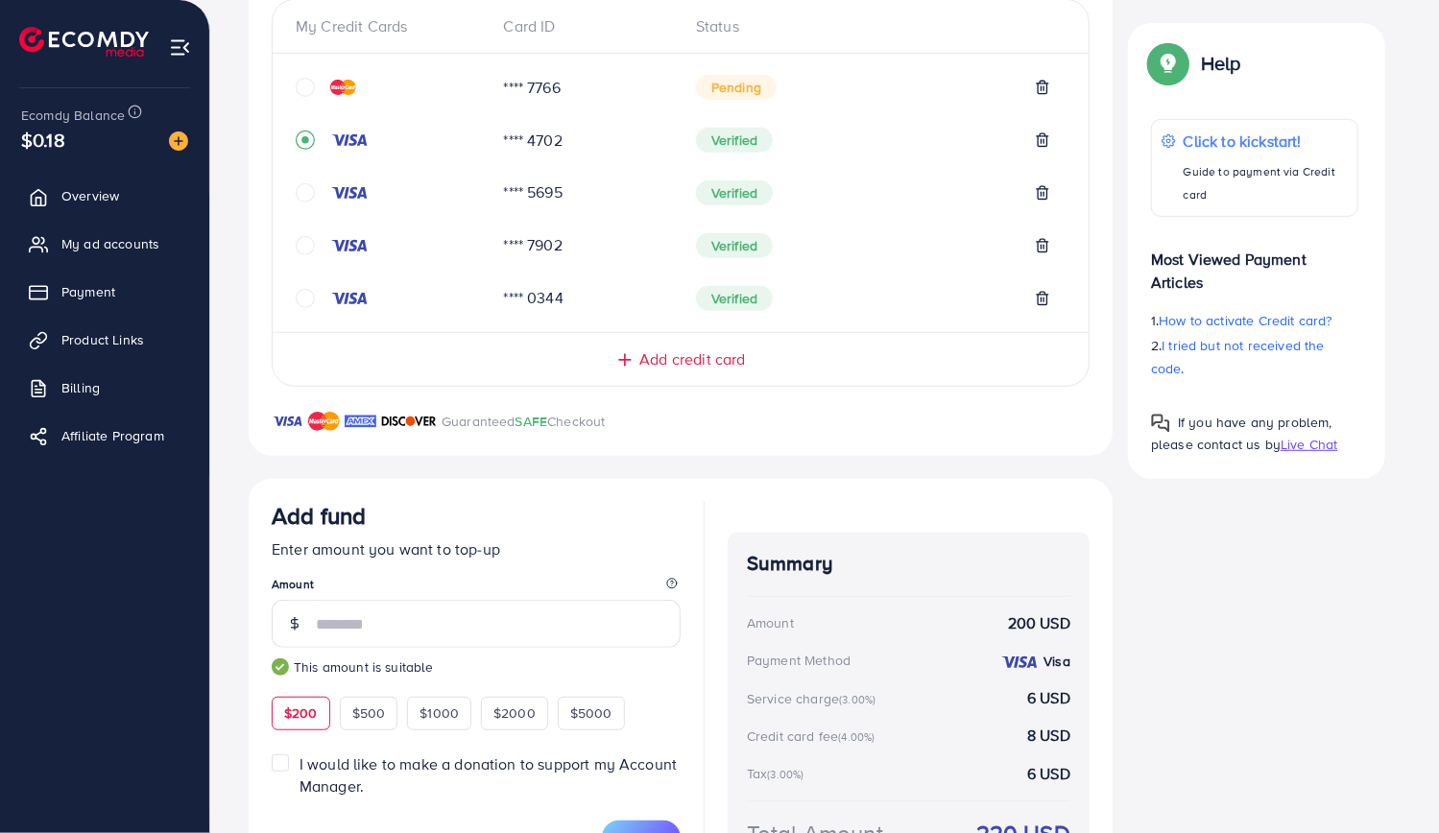
type input "***"
click at [302, 87] on icon "circle" at bounding box center [305, 87] width 19 height 19
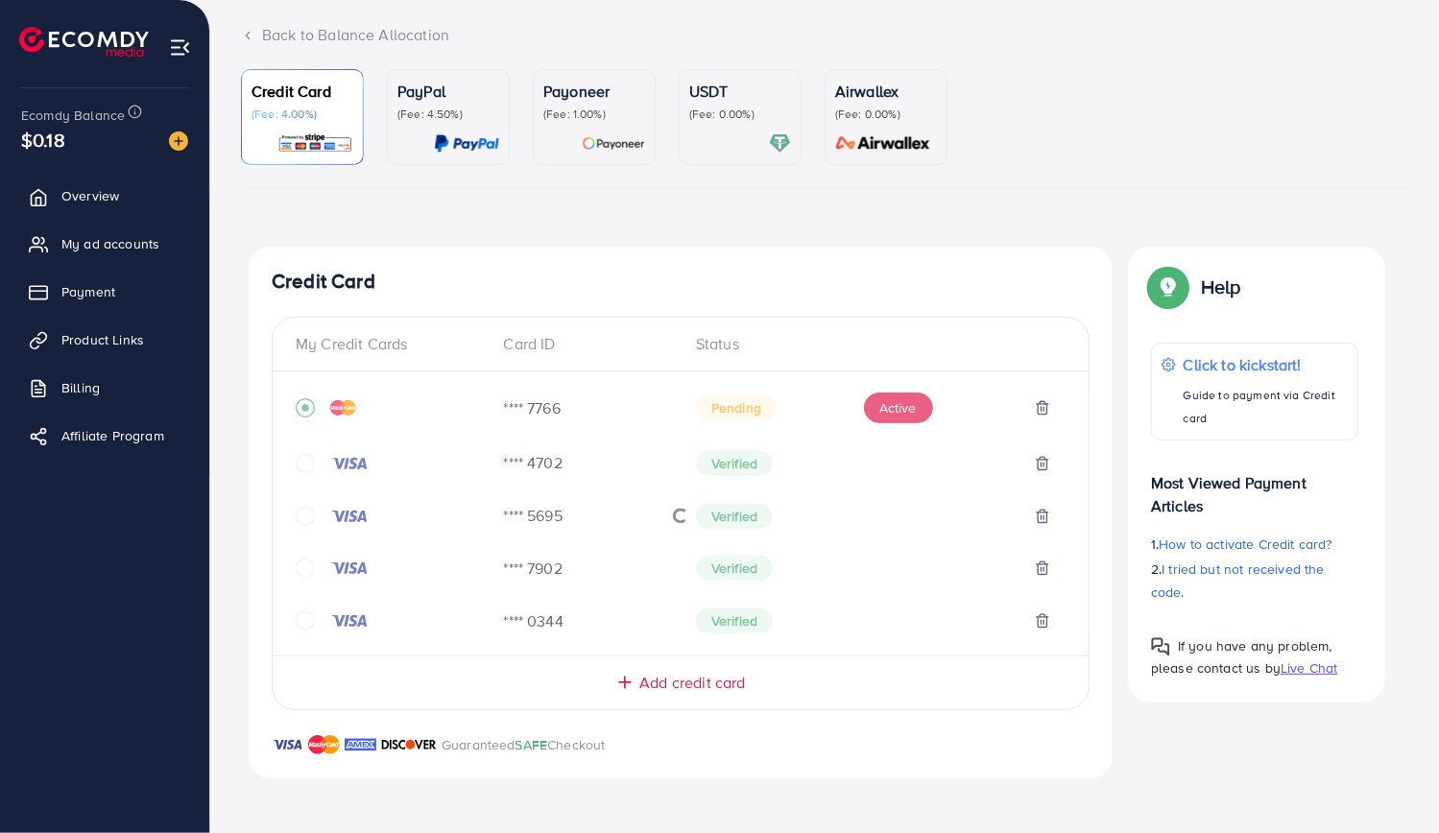
scroll to position [115, 0]
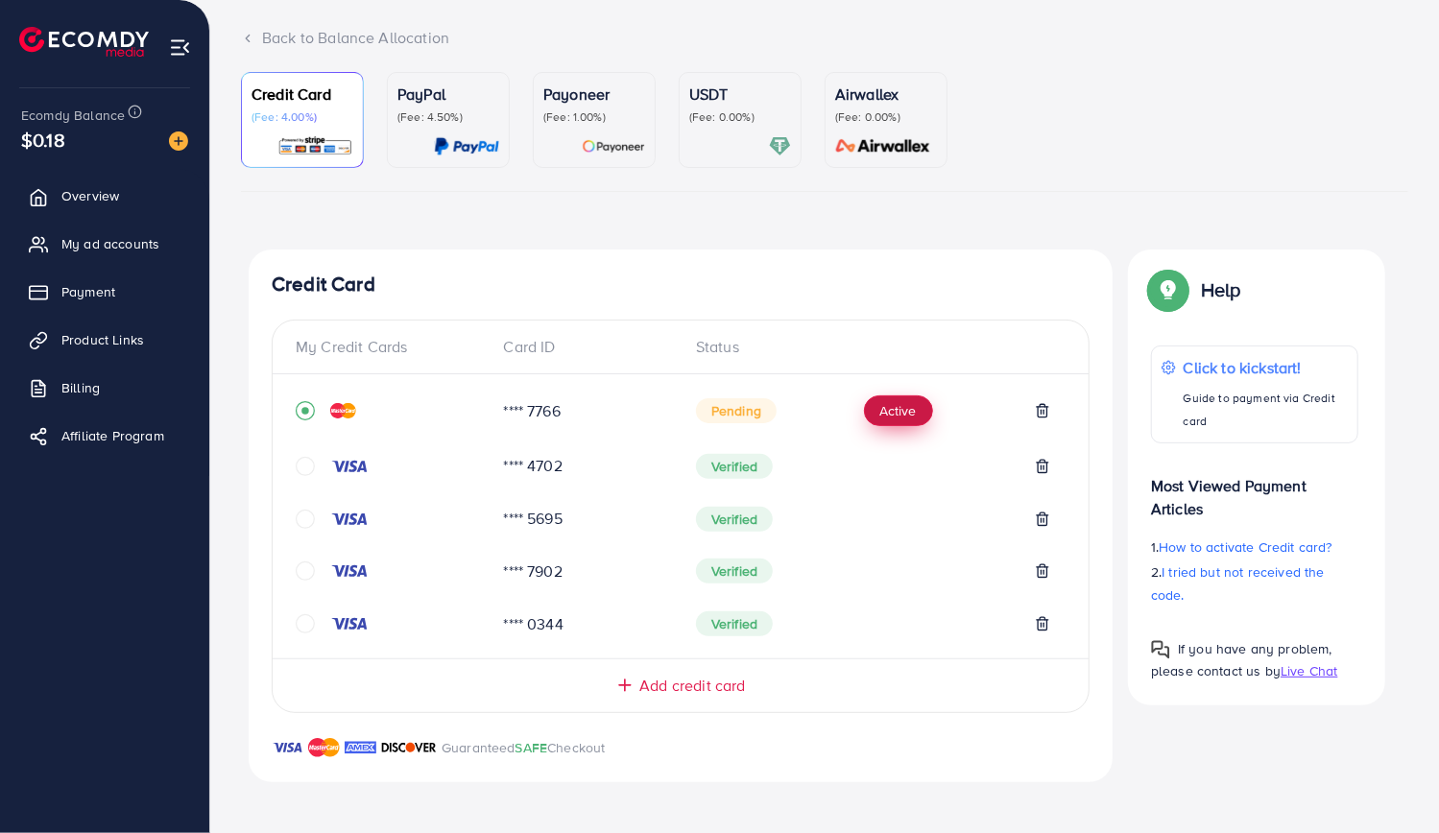
click at [893, 410] on button "Active" at bounding box center [898, 411] width 69 height 31
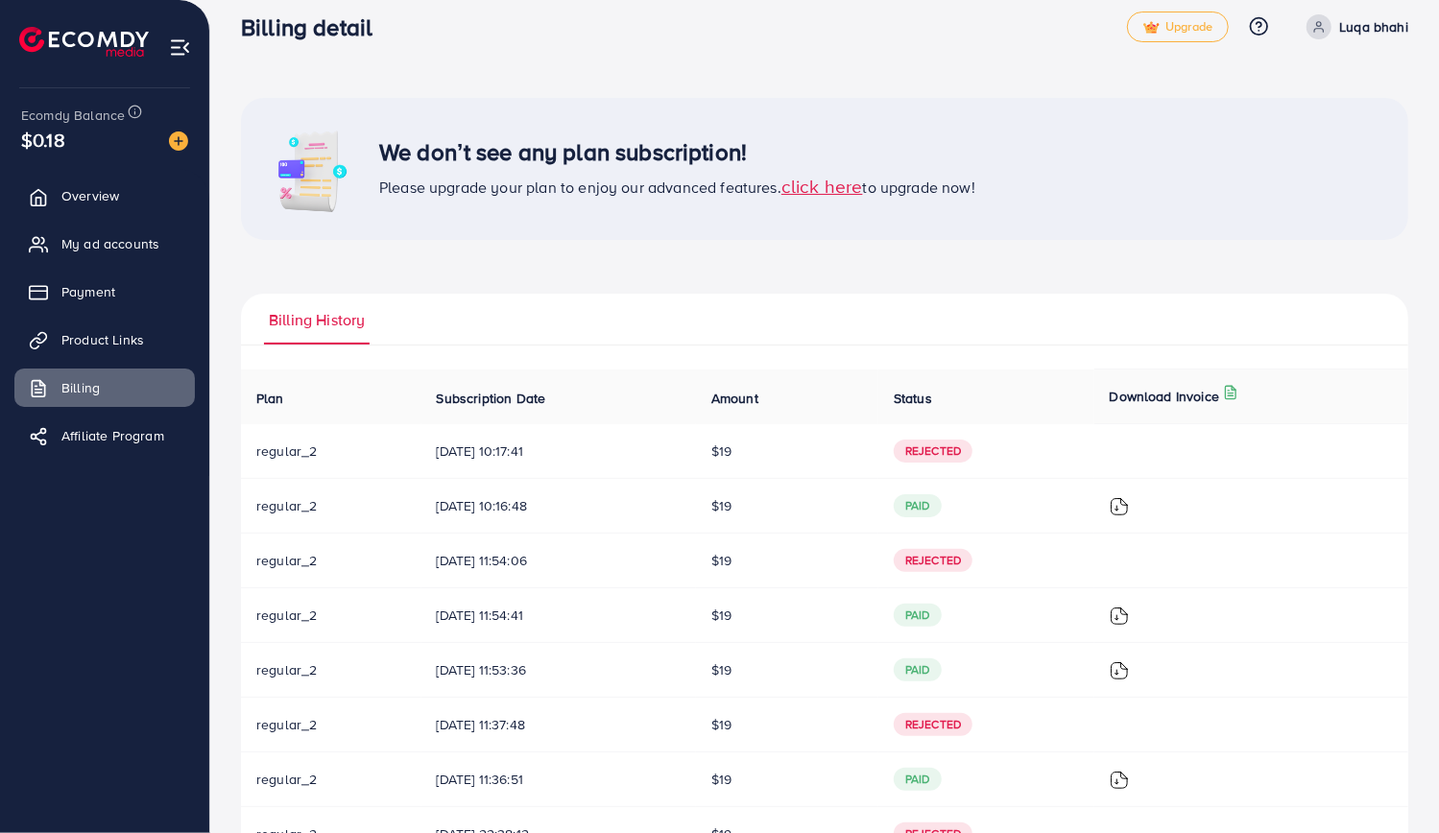
scroll to position [20, 0]
click at [99, 299] on span "Payment" at bounding box center [93, 291] width 54 height 19
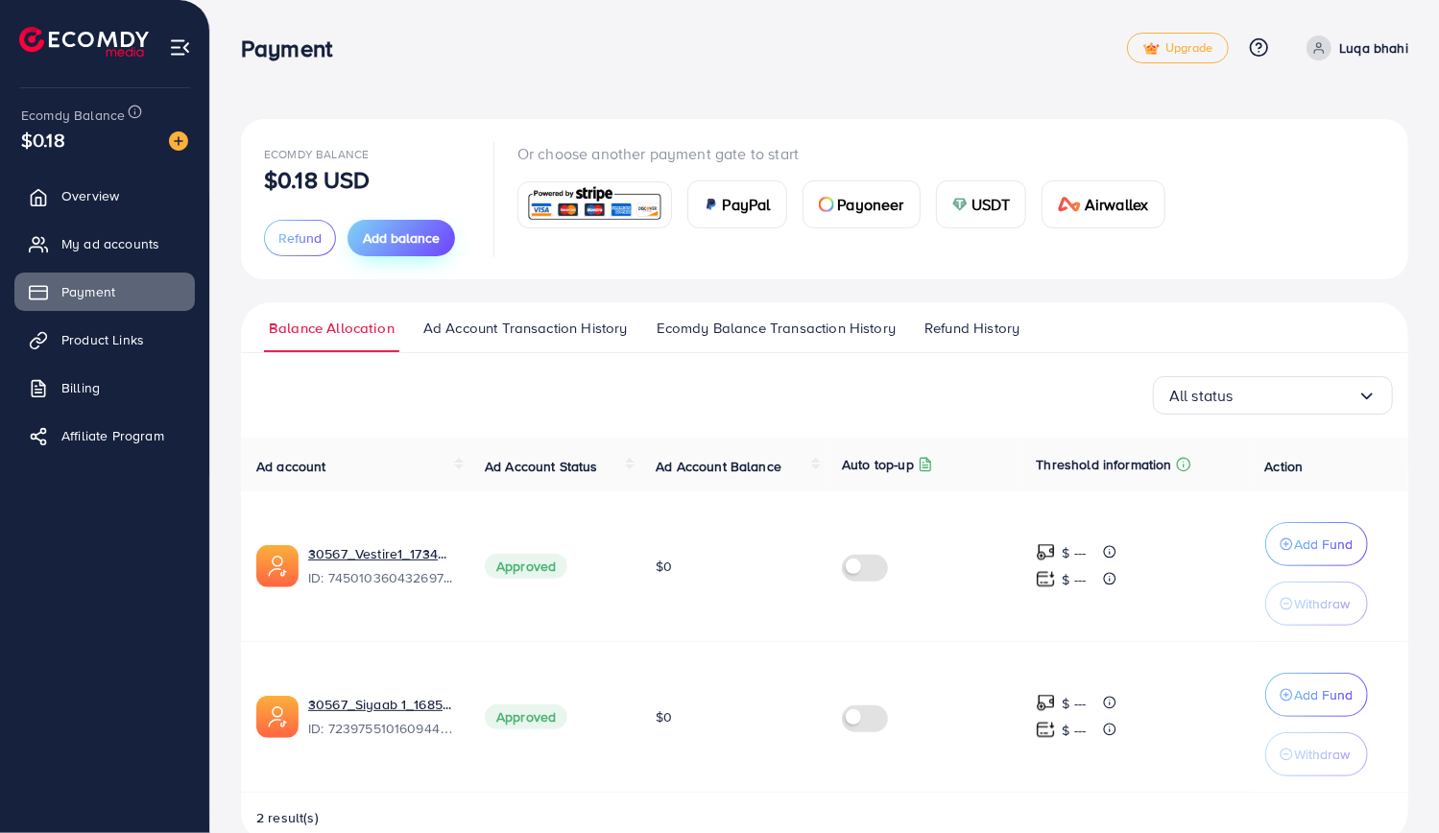
click at [405, 245] on span "Add balance" at bounding box center [401, 238] width 77 height 19
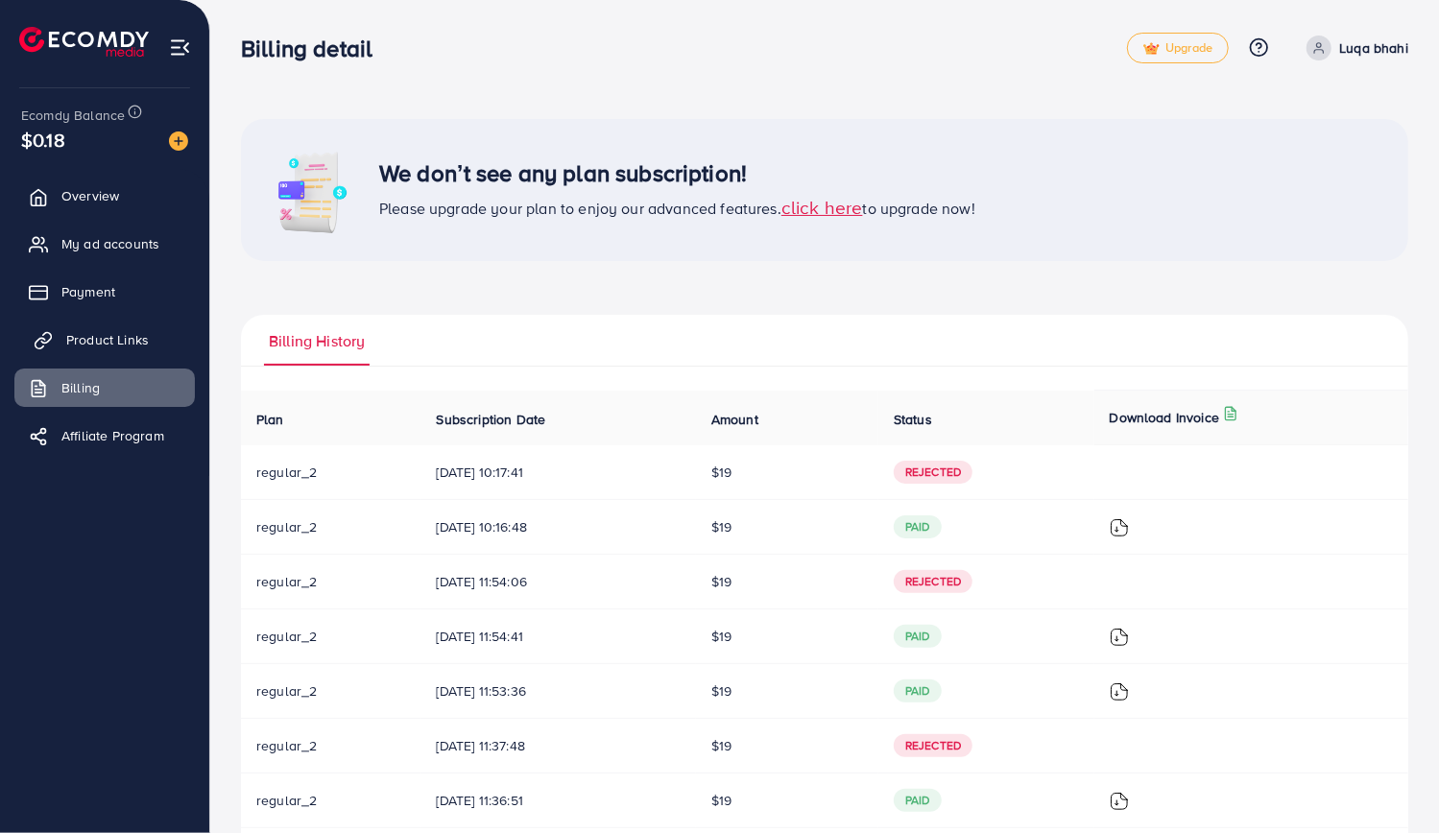
click at [112, 344] on span "Product Links" at bounding box center [107, 339] width 83 height 19
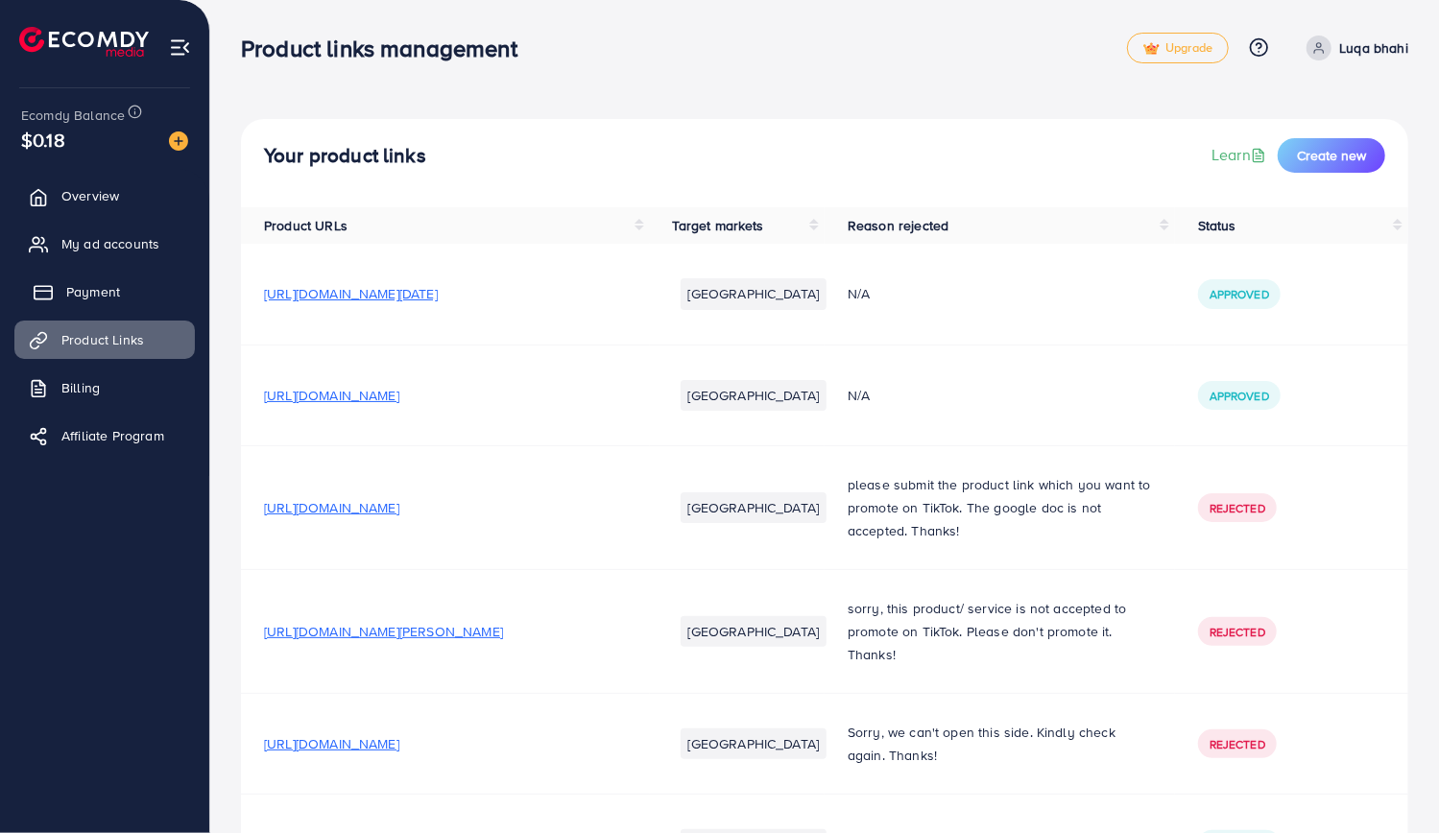
click at [99, 292] on span "Payment" at bounding box center [93, 291] width 54 height 19
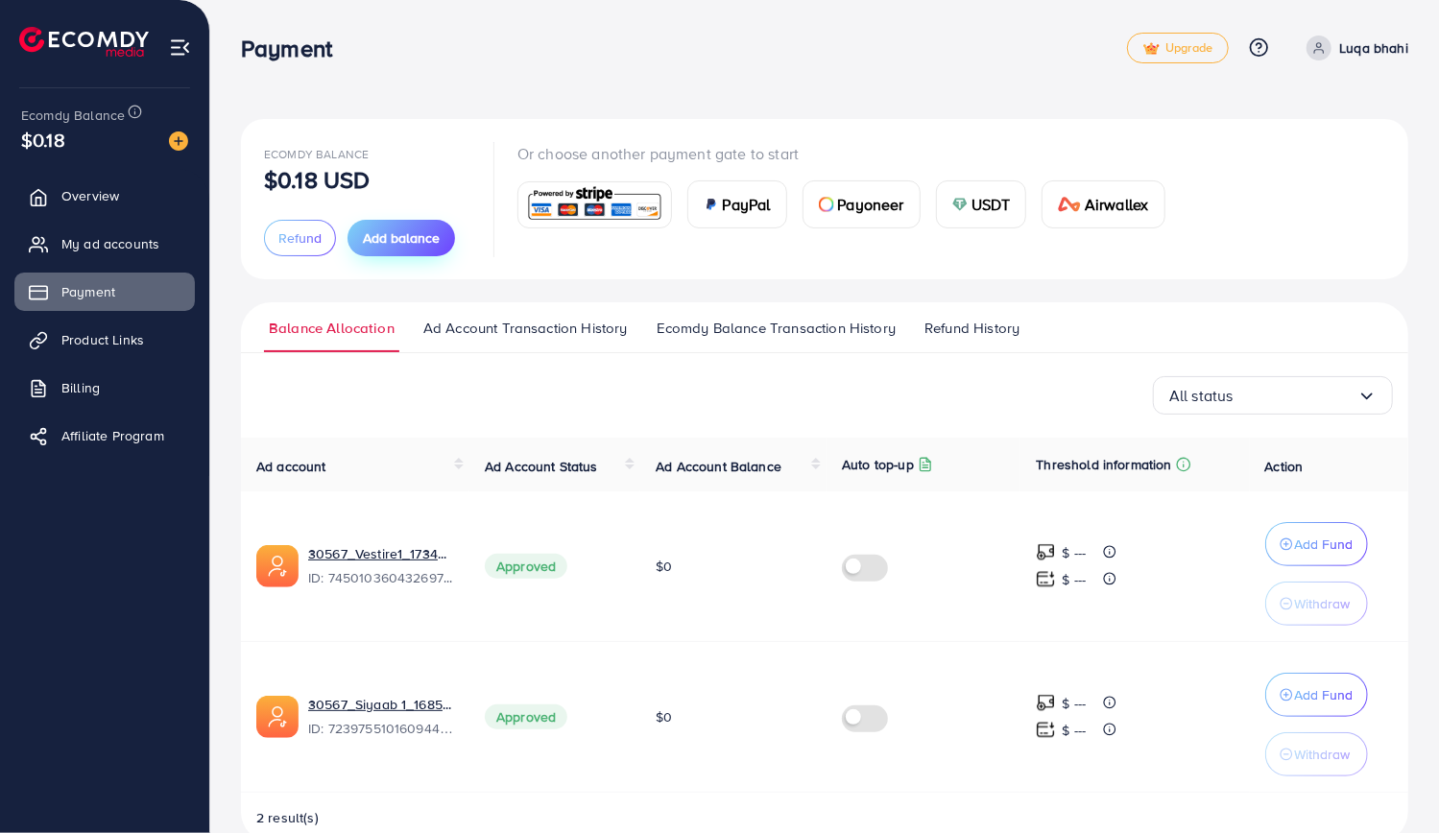
click at [419, 247] on span "Add balance" at bounding box center [401, 238] width 77 height 19
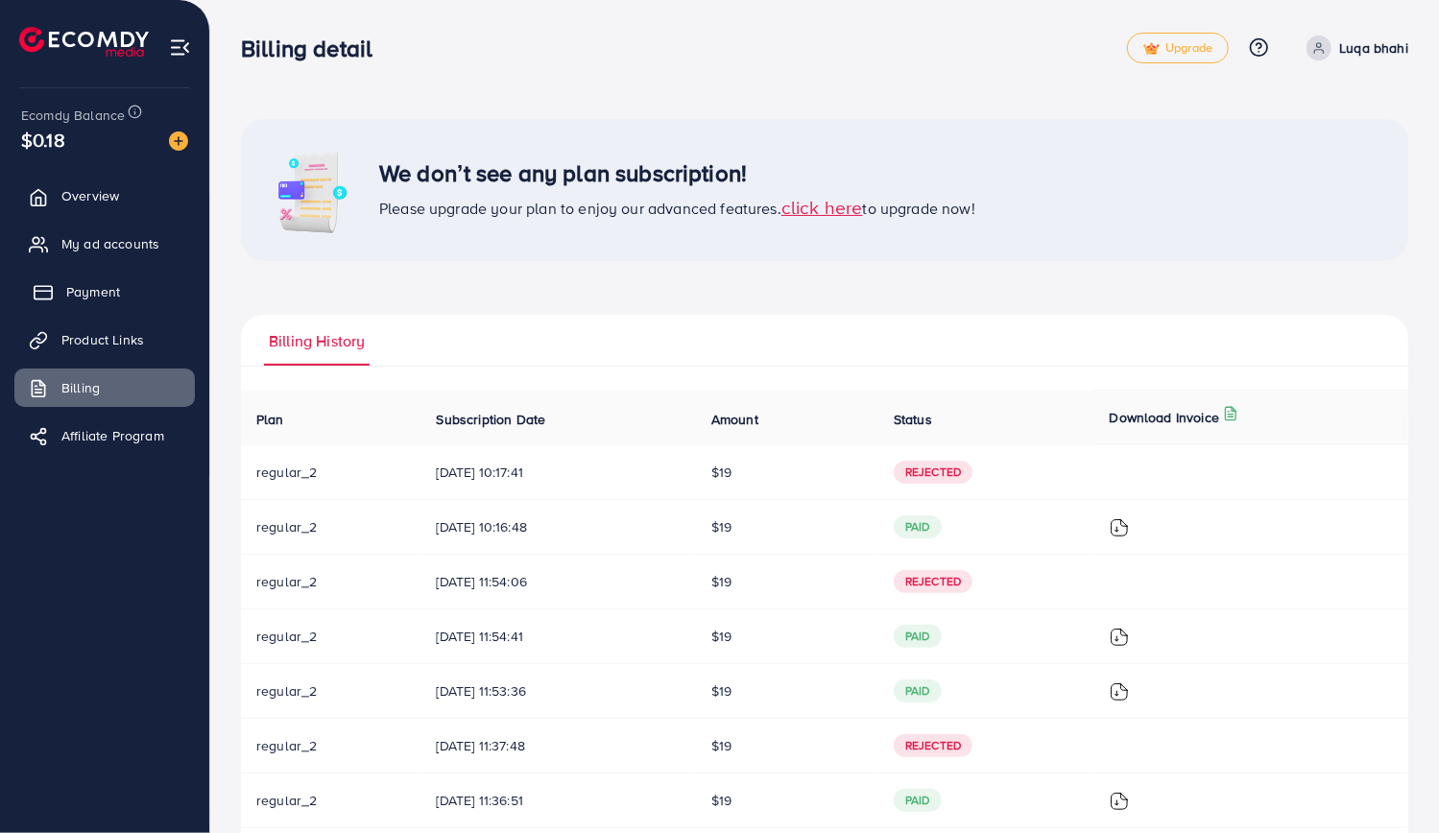
click at [108, 286] on span "Payment" at bounding box center [93, 291] width 54 height 19
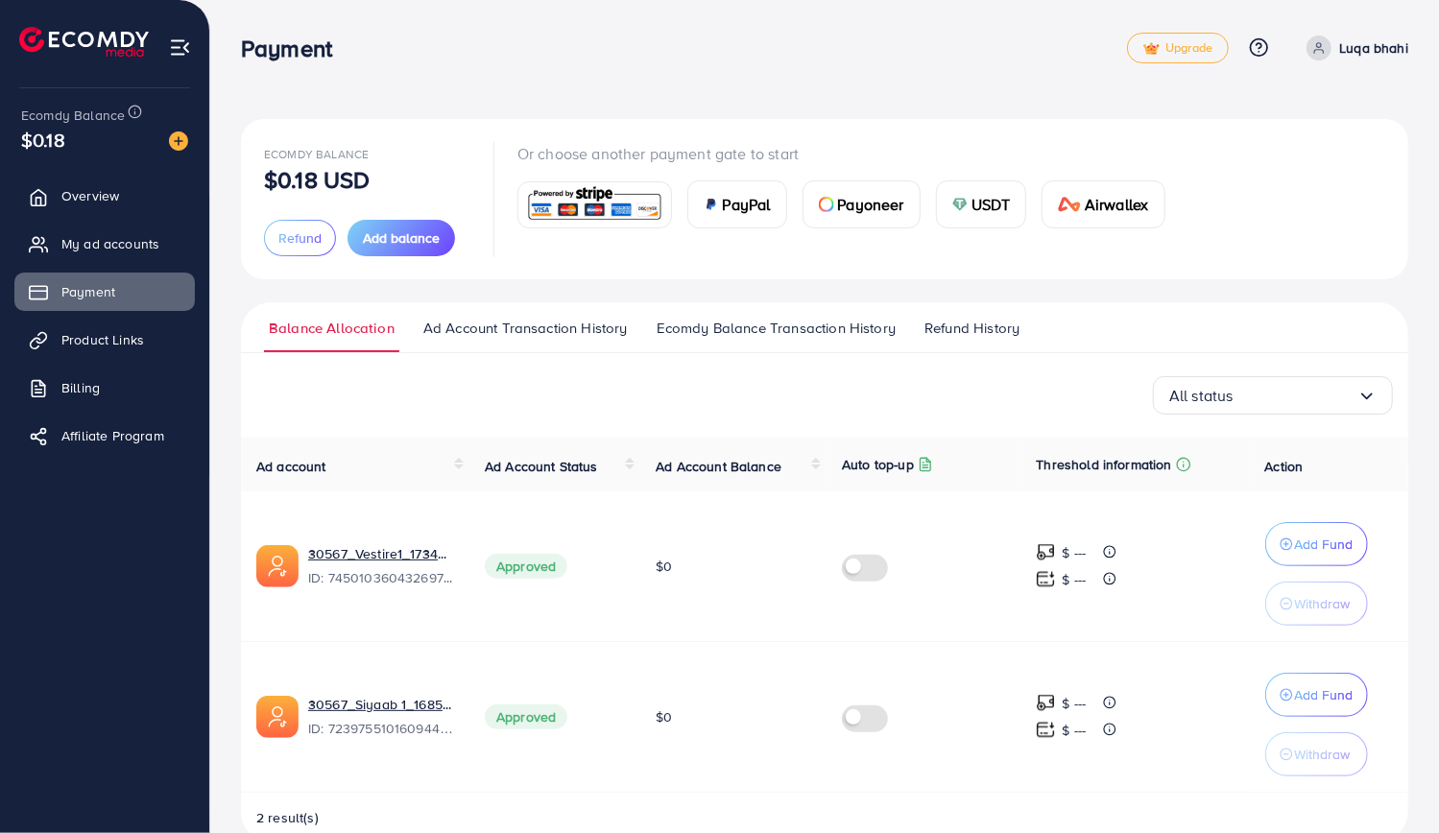
click at [601, 195] on img at bounding box center [594, 204] width 141 height 41
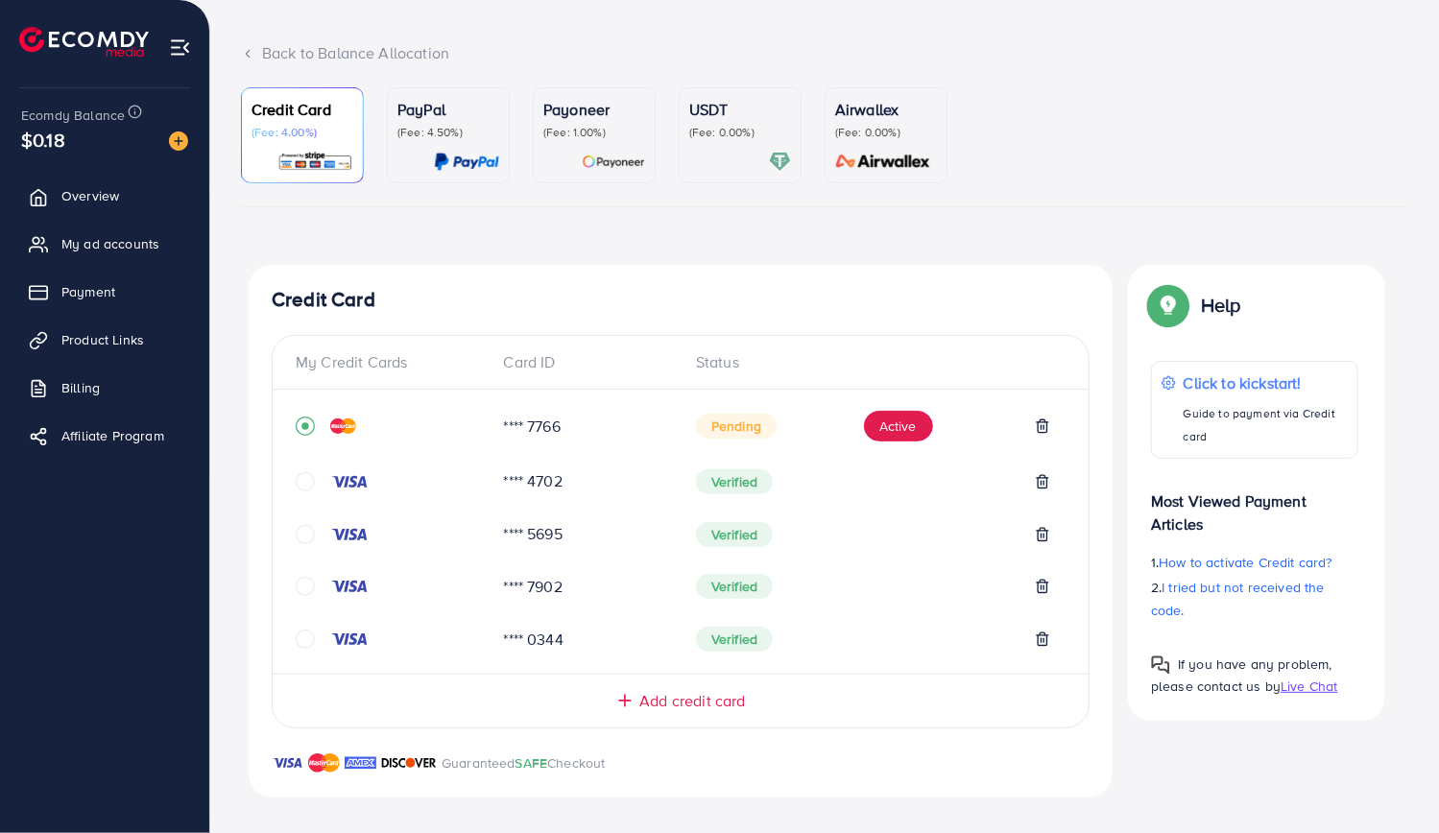
scroll to position [115, 0]
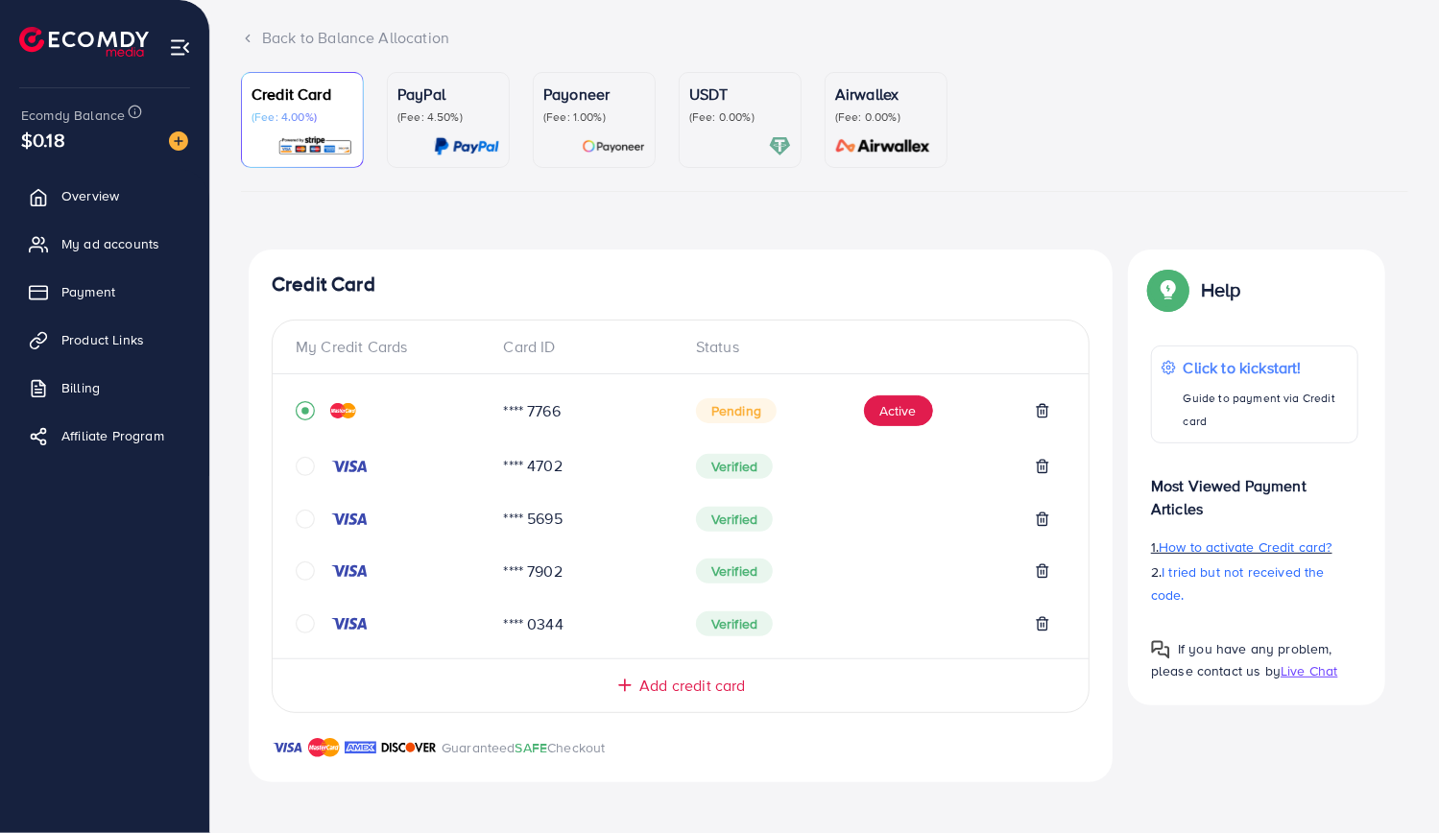
click at [1206, 548] on span "How to activate Credit card?" at bounding box center [1245, 547] width 173 height 19
click at [903, 414] on button "Active" at bounding box center [898, 411] width 69 height 31
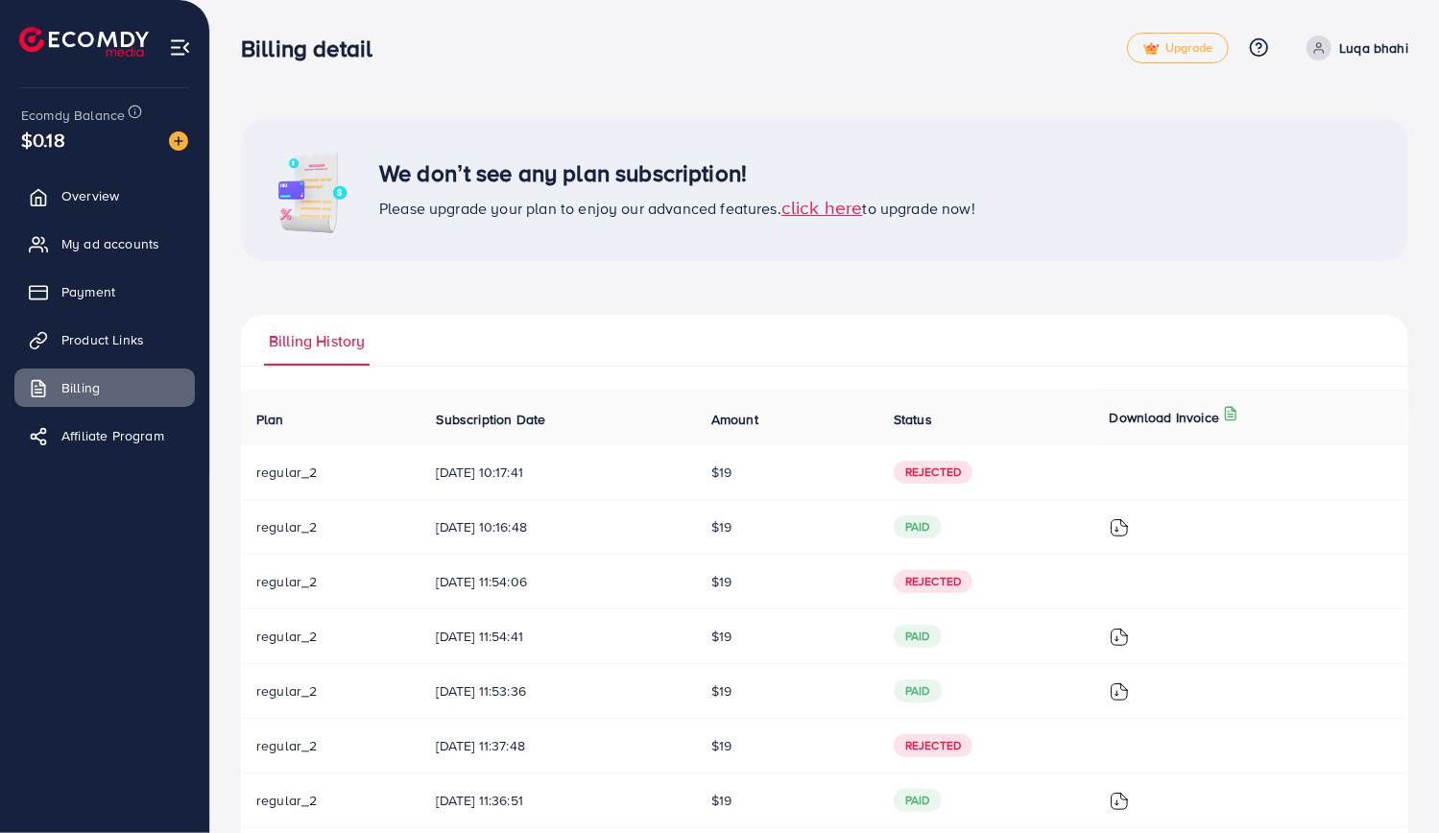
click at [842, 205] on span "click here" at bounding box center [823, 207] width 82 height 26
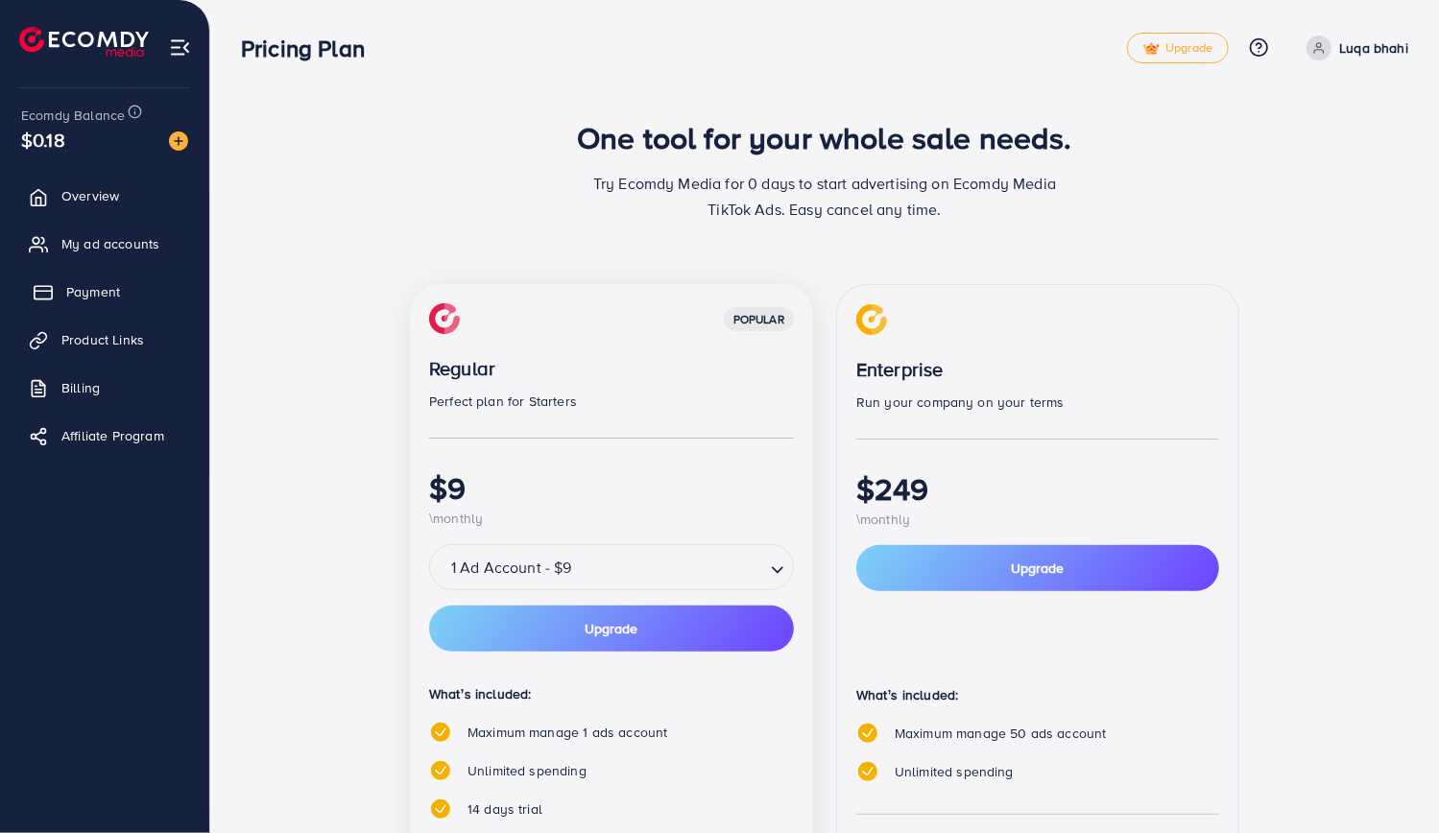
click at [120, 291] on link "Payment" at bounding box center [104, 292] width 181 height 38
